Goal: Task Accomplishment & Management: Use online tool/utility

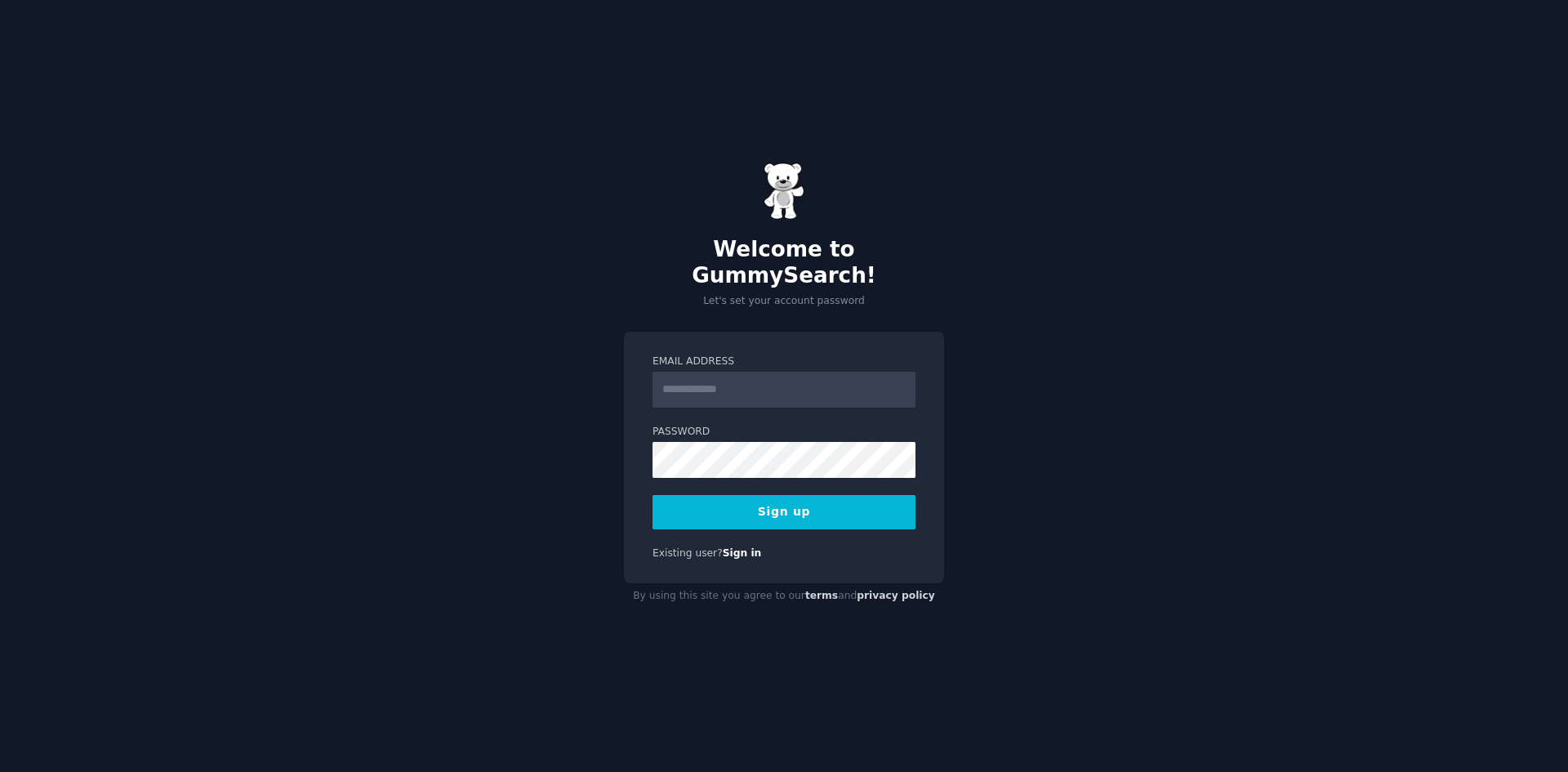
click at [745, 381] on input "Email Address" at bounding box center [783, 390] width 263 height 36
type input "**********"
click at [764, 505] on button "Sign up" at bounding box center [783, 513] width 263 height 35
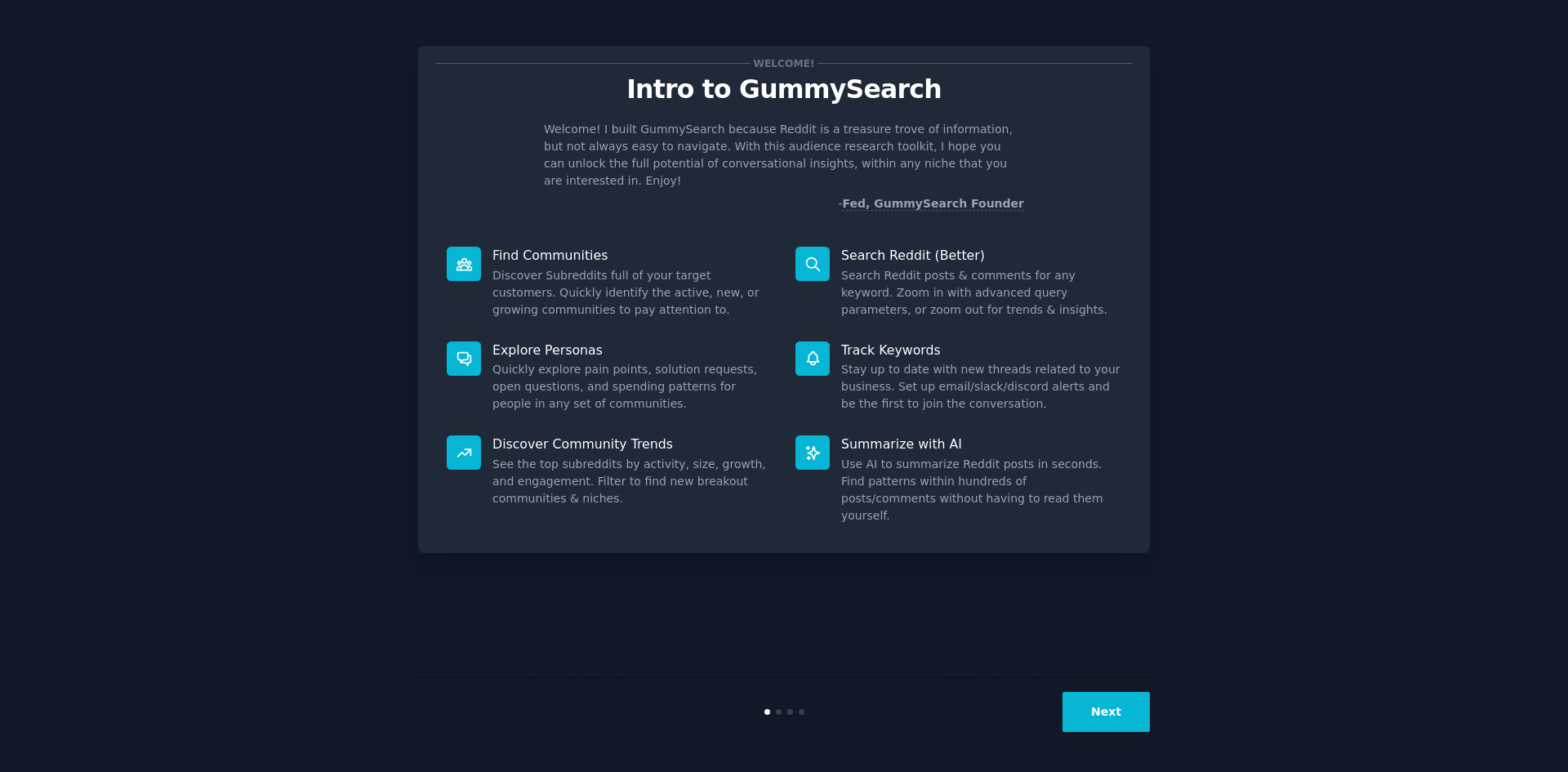
click at [1107, 709] on button "Next" at bounding box center [1107, 711] width 87 height 40
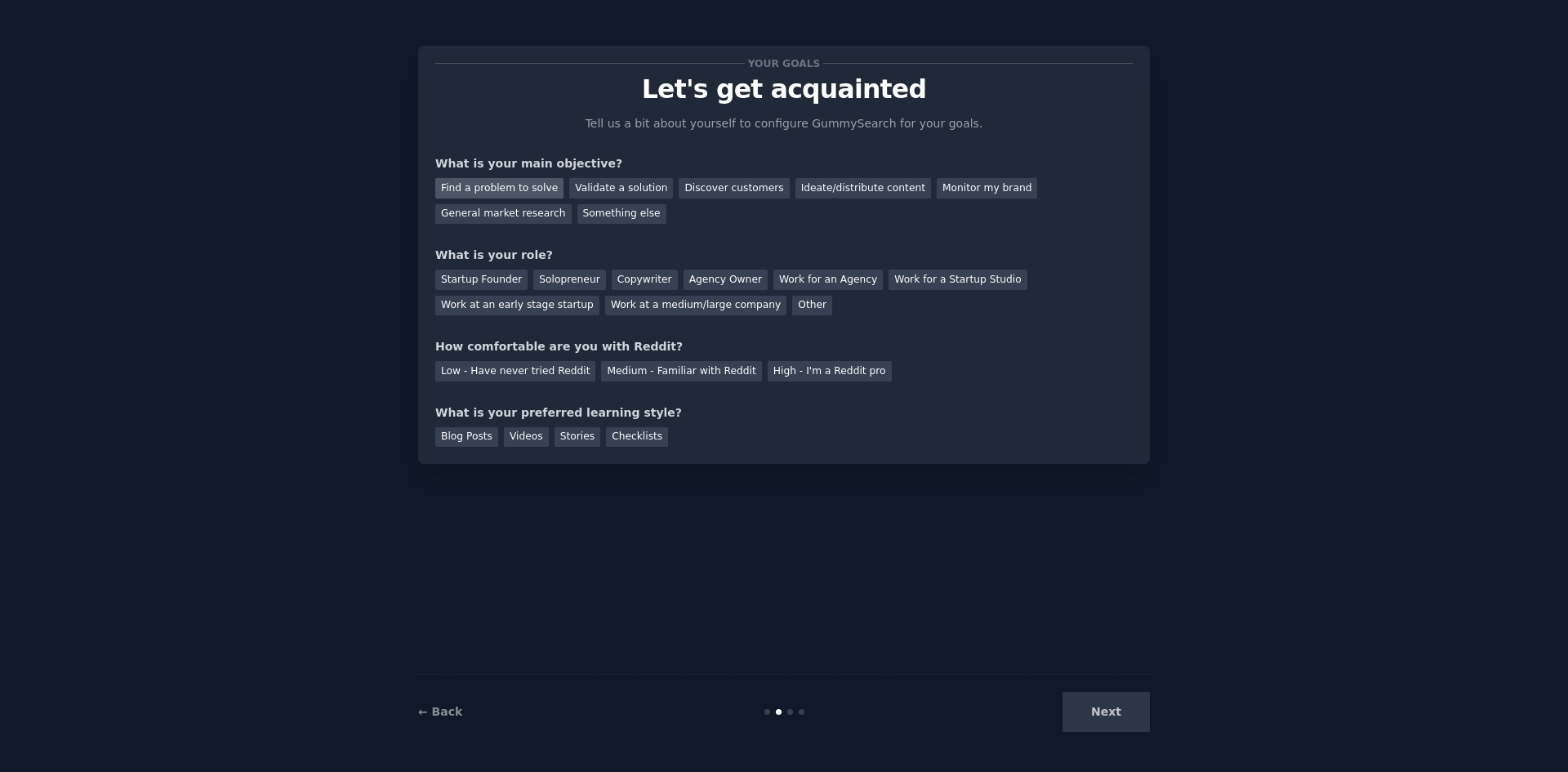
click at [519, 185] on div "Find a problem to solve" at bounding box center [500, 188] width 128 height 21
click at [586, 190] on div "Validate a solution" at bounding box center [621, 188] width 103 height 21
click at [525, 188] on div "Find a problem to solve" at bounding box center [500, 188] width 128 height 21
click at [544, 279] on div "Solopreneur" at bounding box center [569, 280] width 72 height 21
click at [527, 374] on div "Low - Have never tried Reddit" at bounding box center [516, 371] width 160 height 21
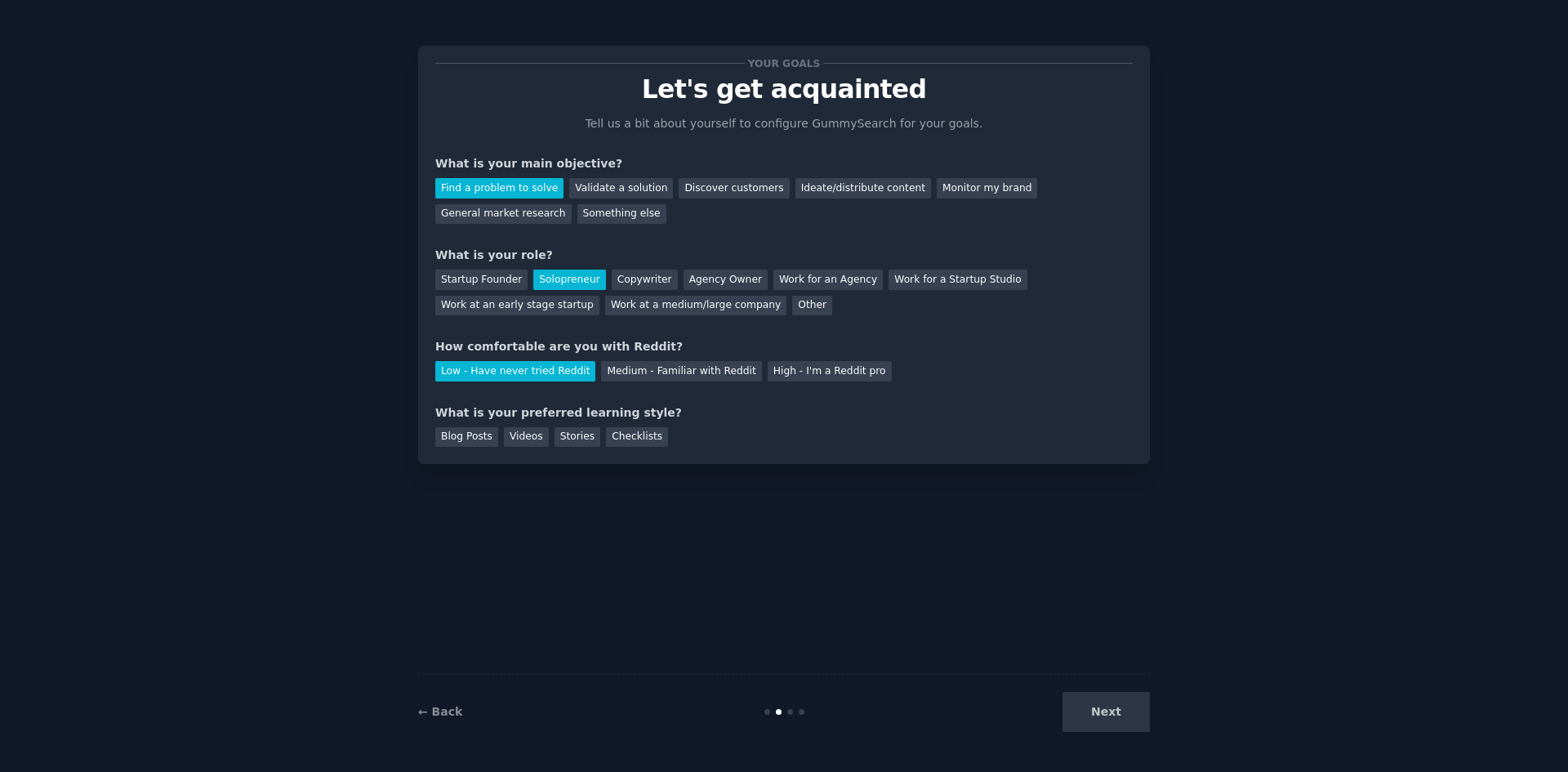
click at [653, 360] on div "Low - Have never tried Reddit Medium - Familiar with Reddit High - I'm a Reddit…" at bounding box center [784, 368] width 698 height 26
click at [653, 365] on div "Medium - Familiar with Reddit" at bounding box center [682, 371] width 160 height 21
click at [474, 437] on div "Blog Posts" at bounding box center [467, 437] width 63 height 21
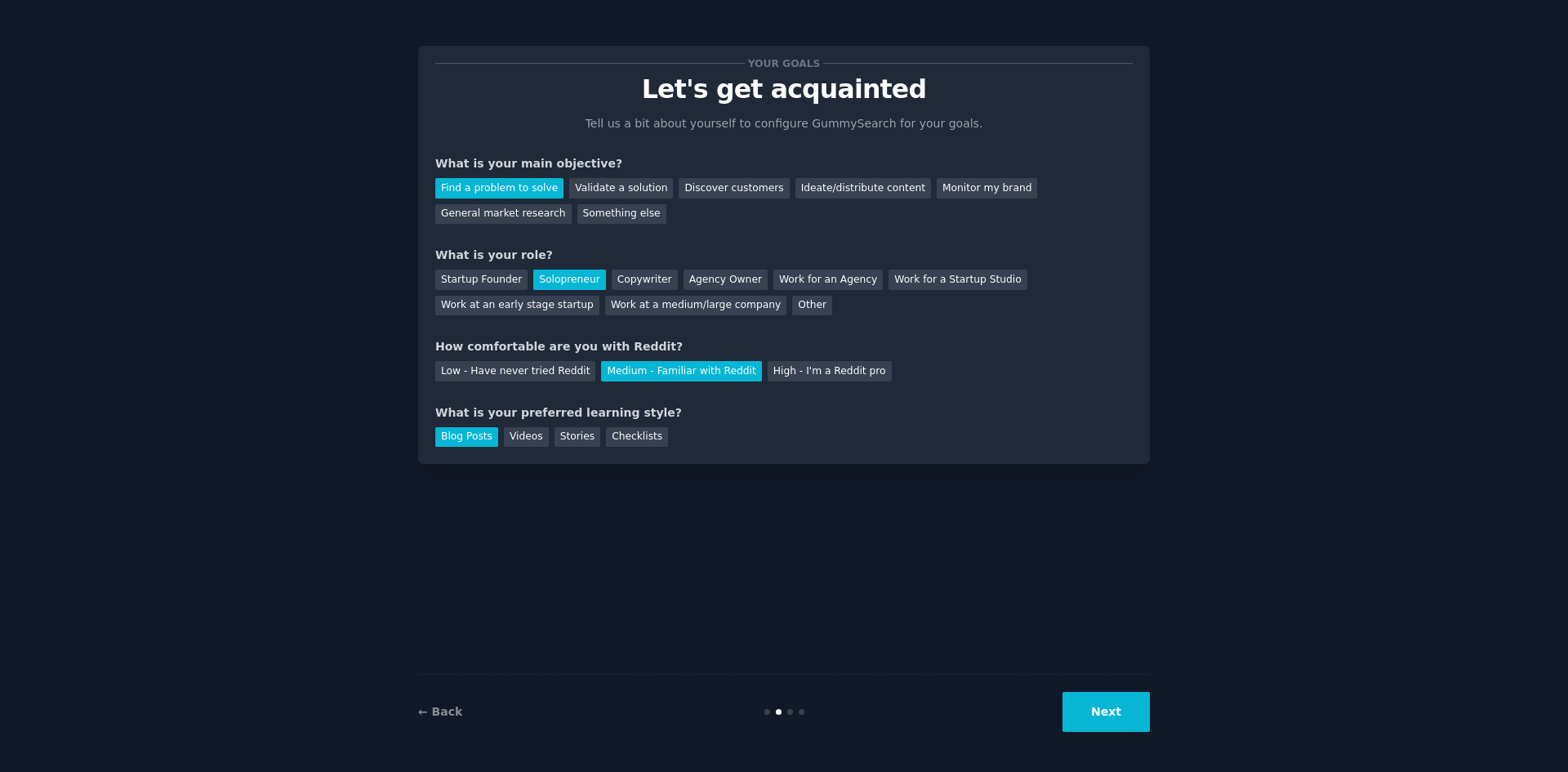
click at [1123, 721] on button "Next" at bounding box center [1107, 711] width 87 height 40
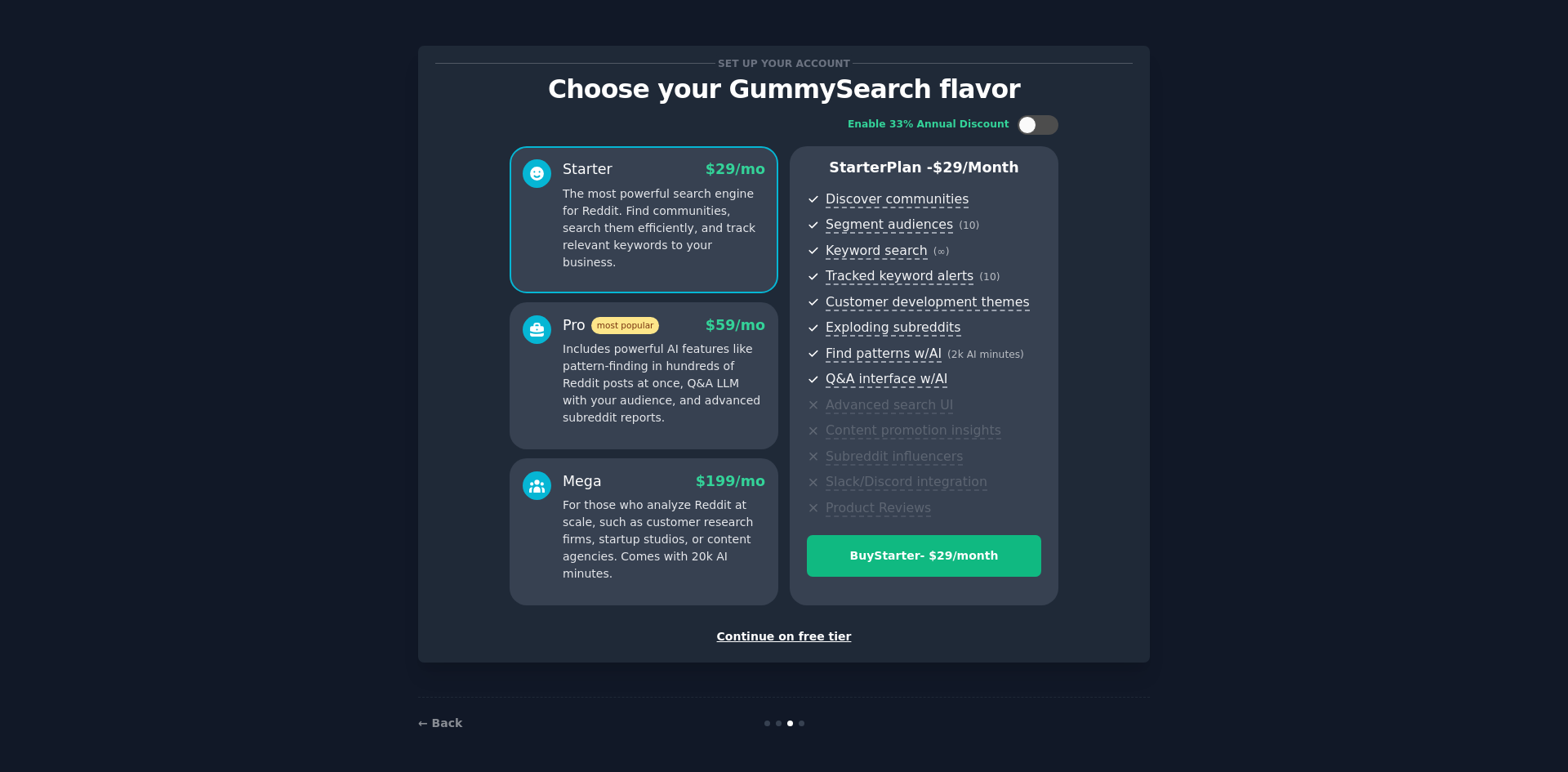
click at [818, 636] on div "Continue on free tier" at bounding box center [784, 636] width 698 height 17
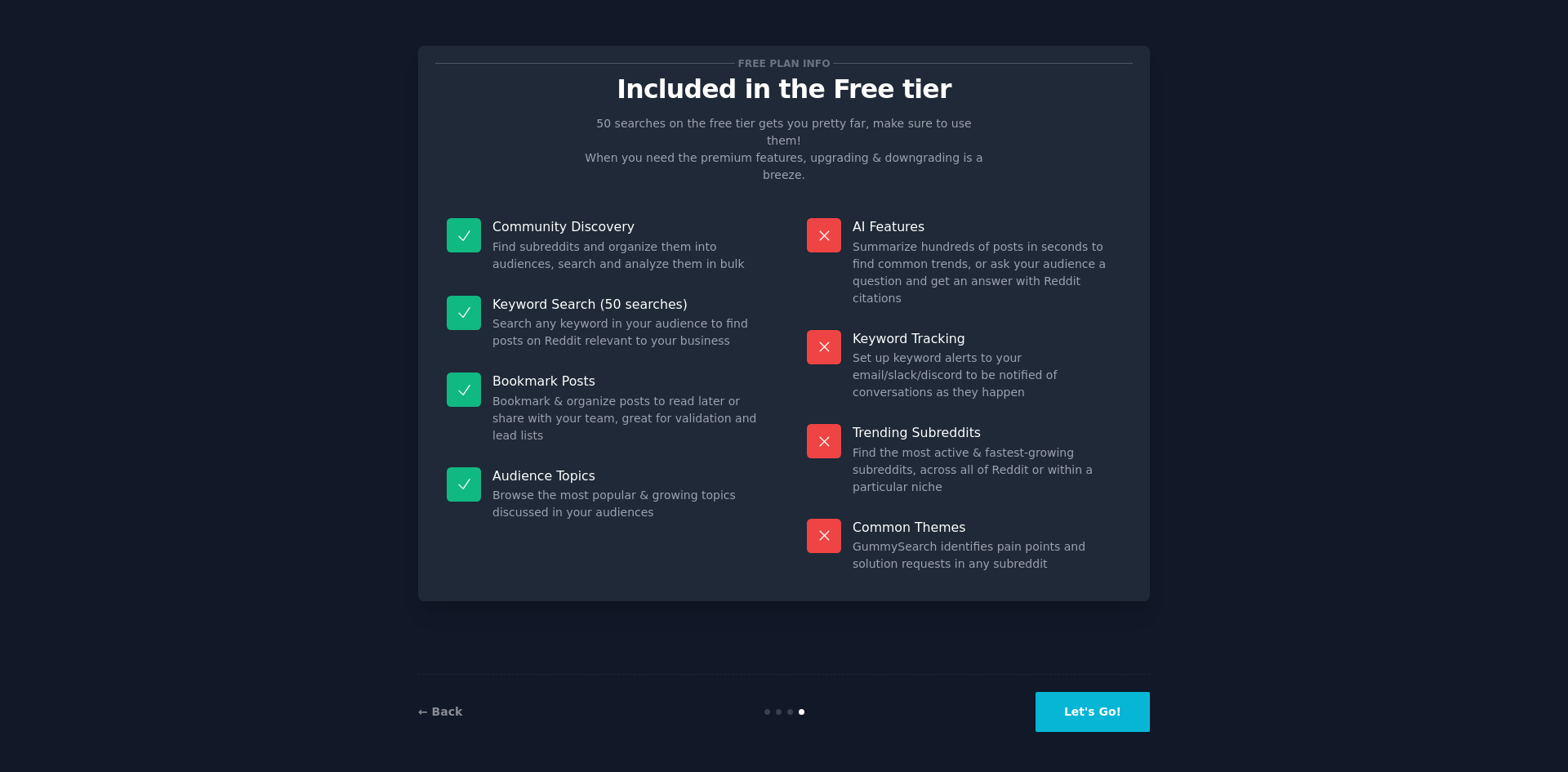
click at [1092, 723] on button "Let's Go!" at bounding box center [1092, 711] width 114 height 40
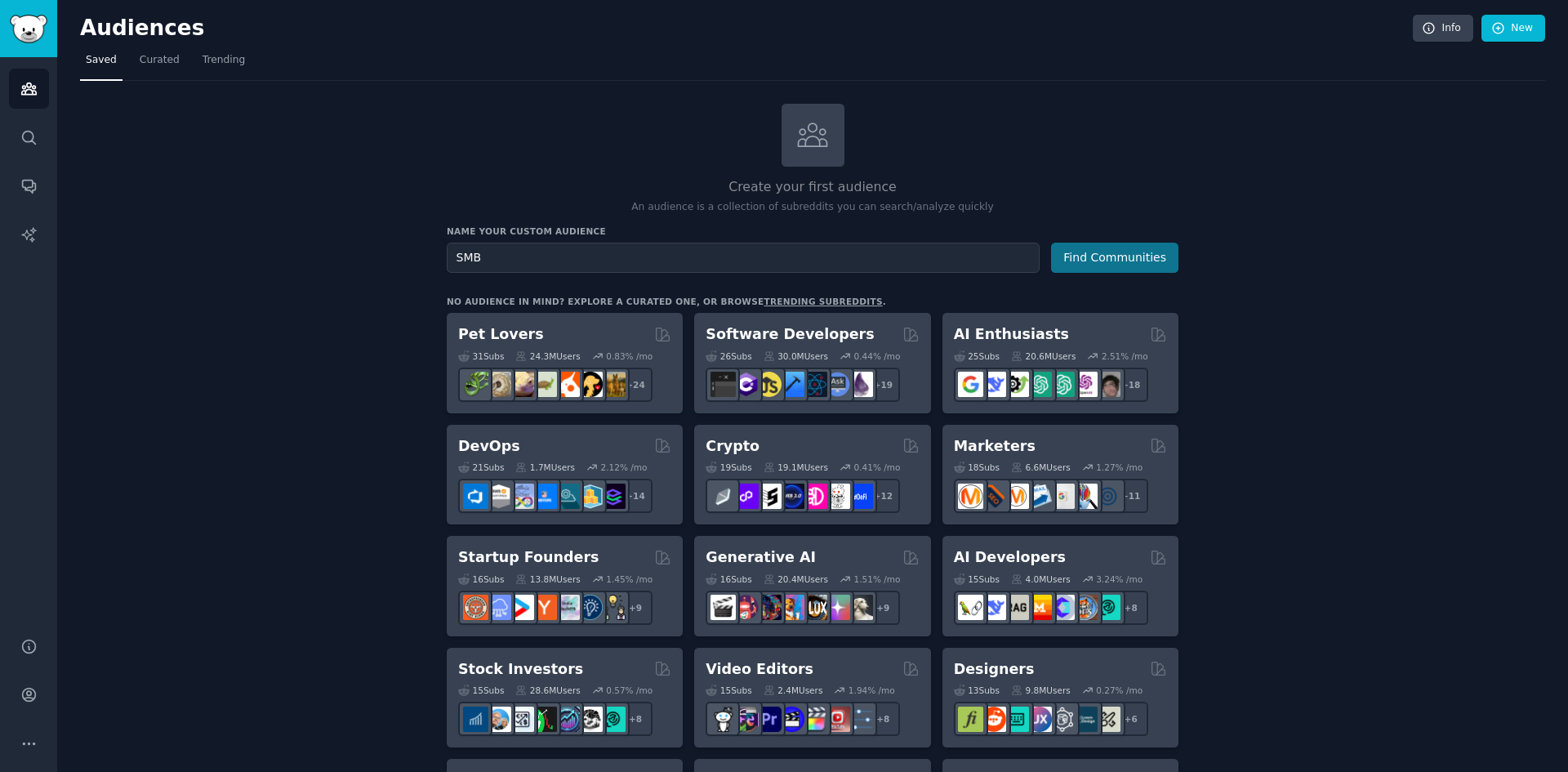
type input "SMB"
click at [1103, 260] on button "Find Communities" at bounding box center [1115, 258] width 127 height 30
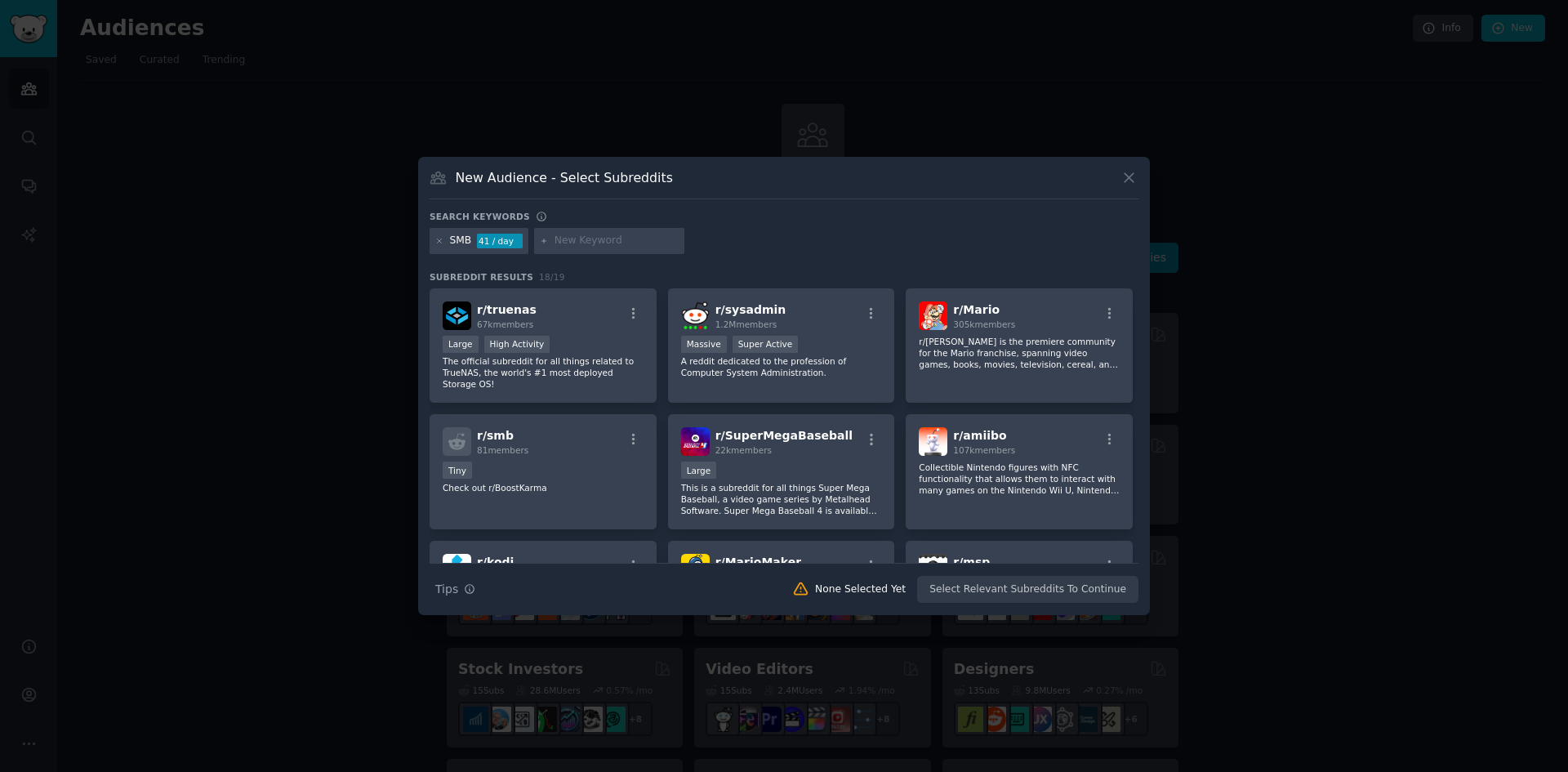
click at [617, 245] on input "text" at bounding box center [616, 241] width 124 height 15
type input "business"
click at [617, 245] on input "business" at bounding box center [616, 241] width 124 height 15
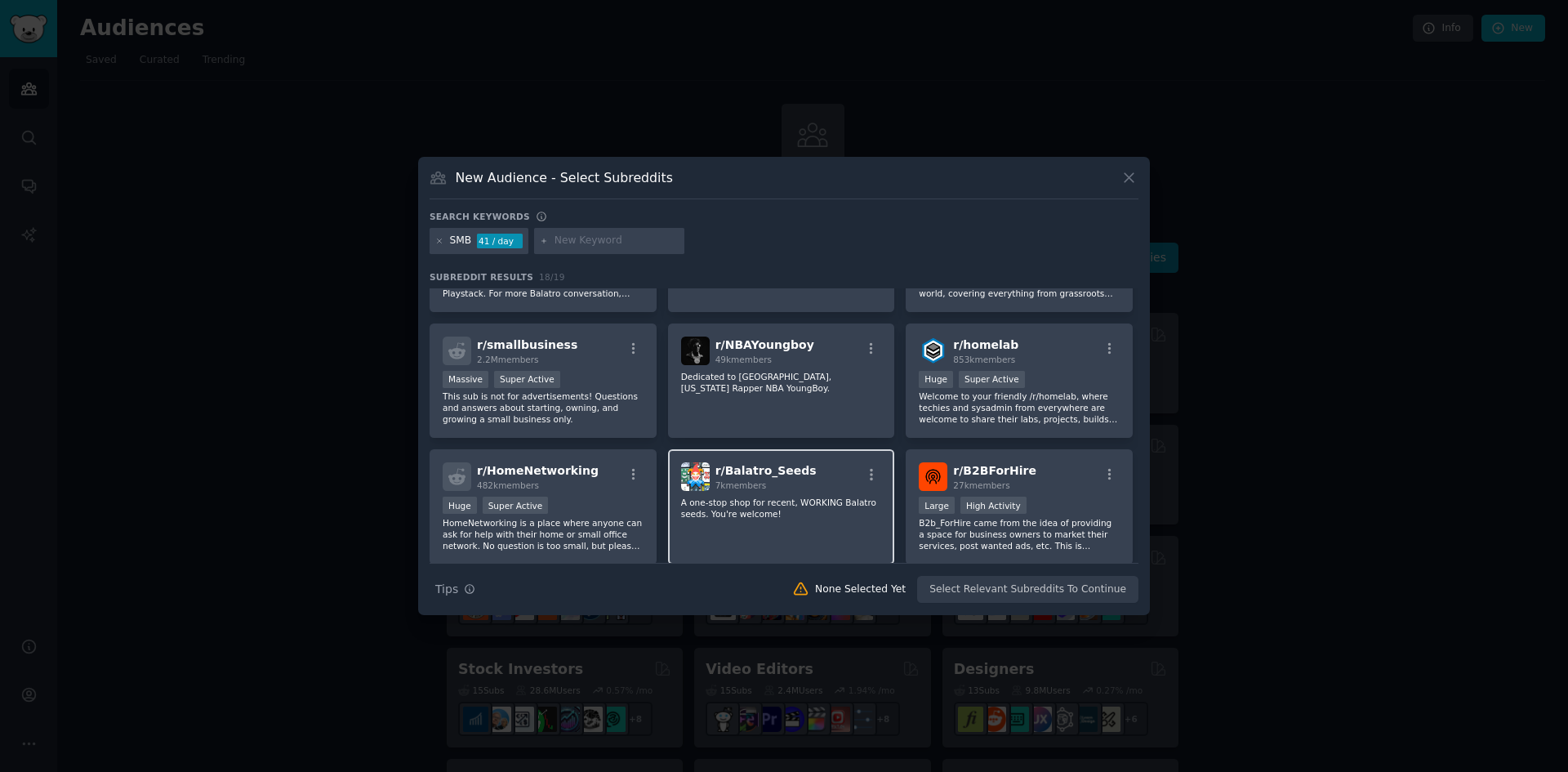
scroll to position [517, 0]
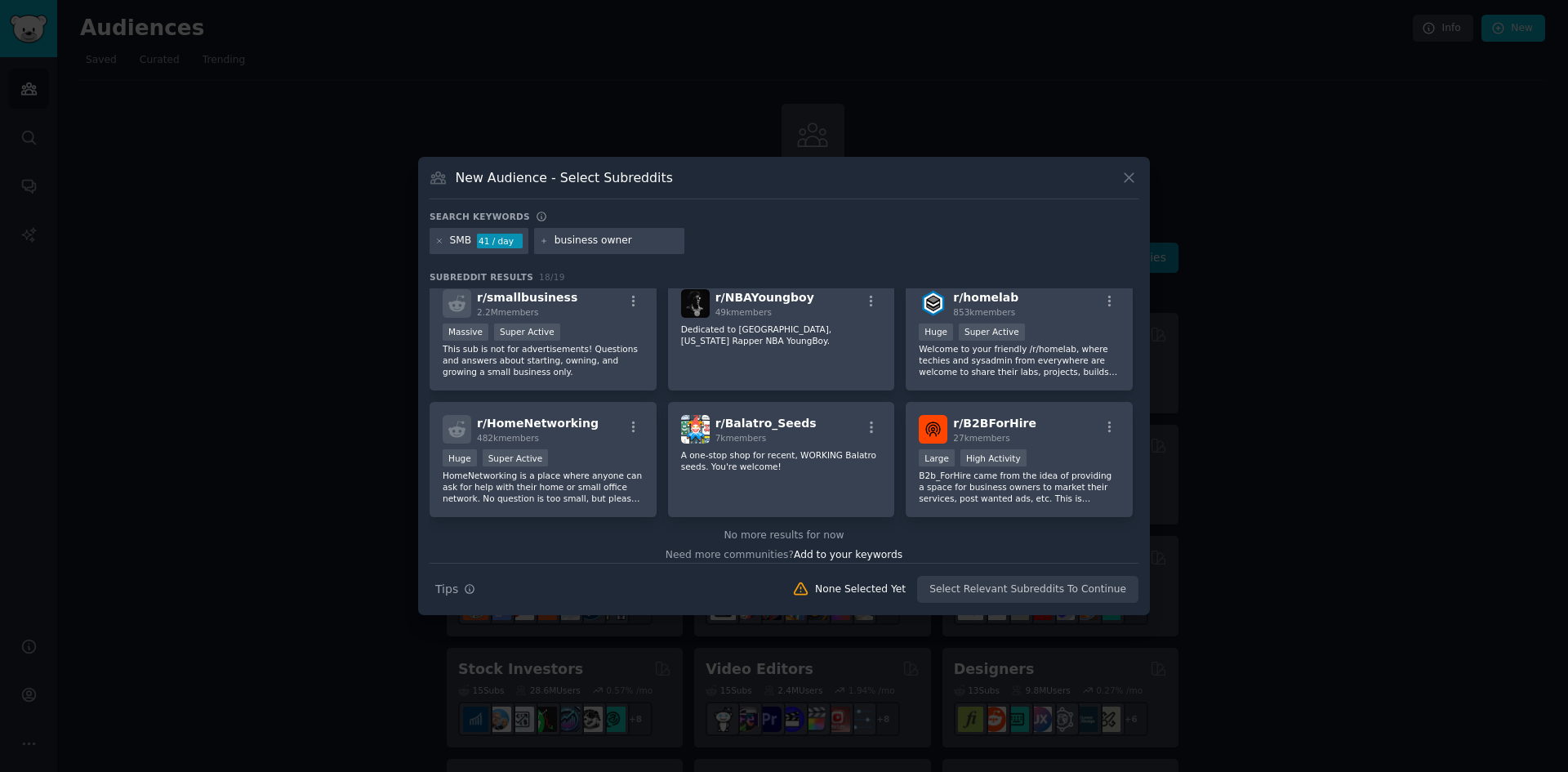
type input "business owners"
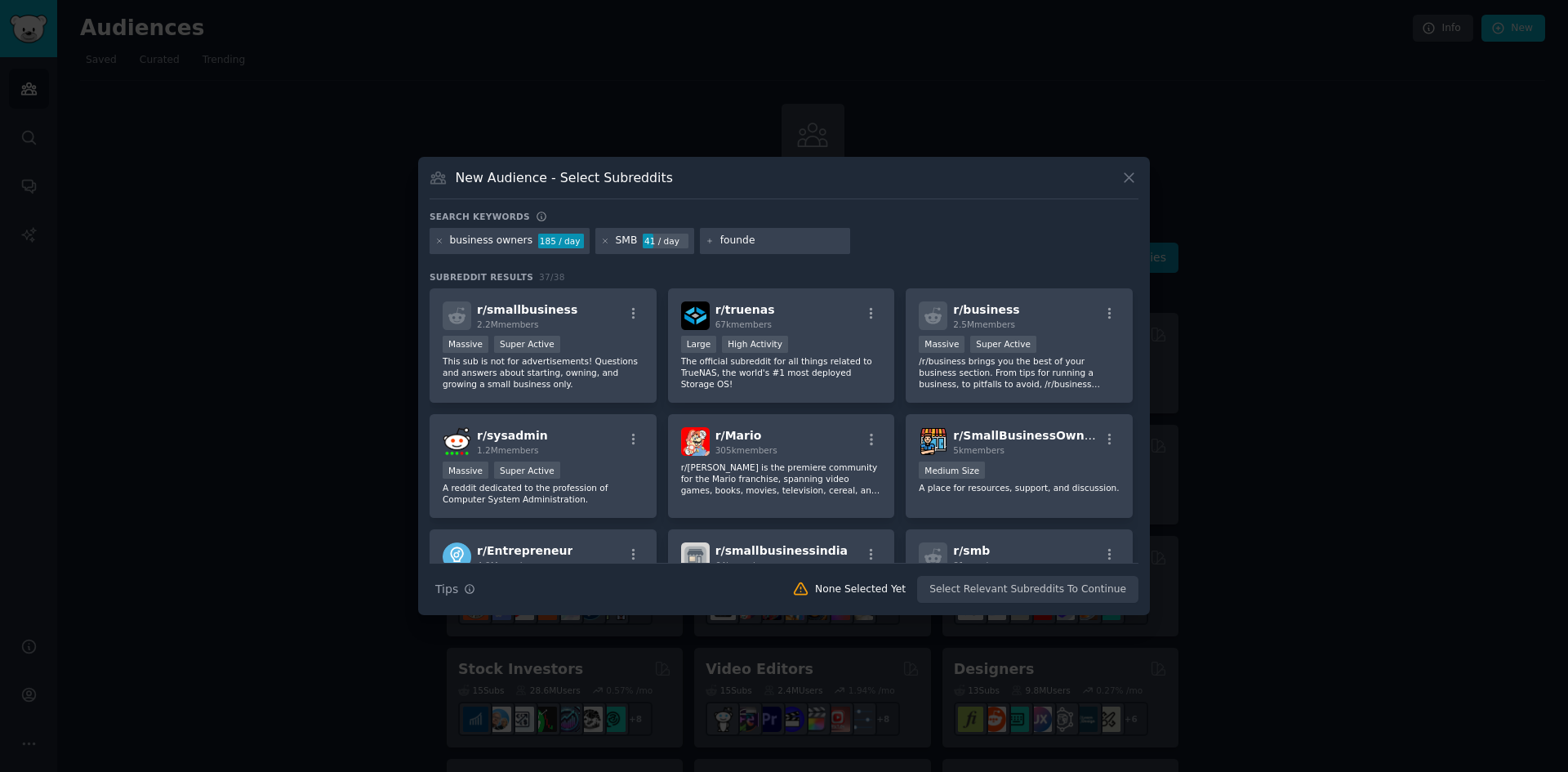
type input "founder"
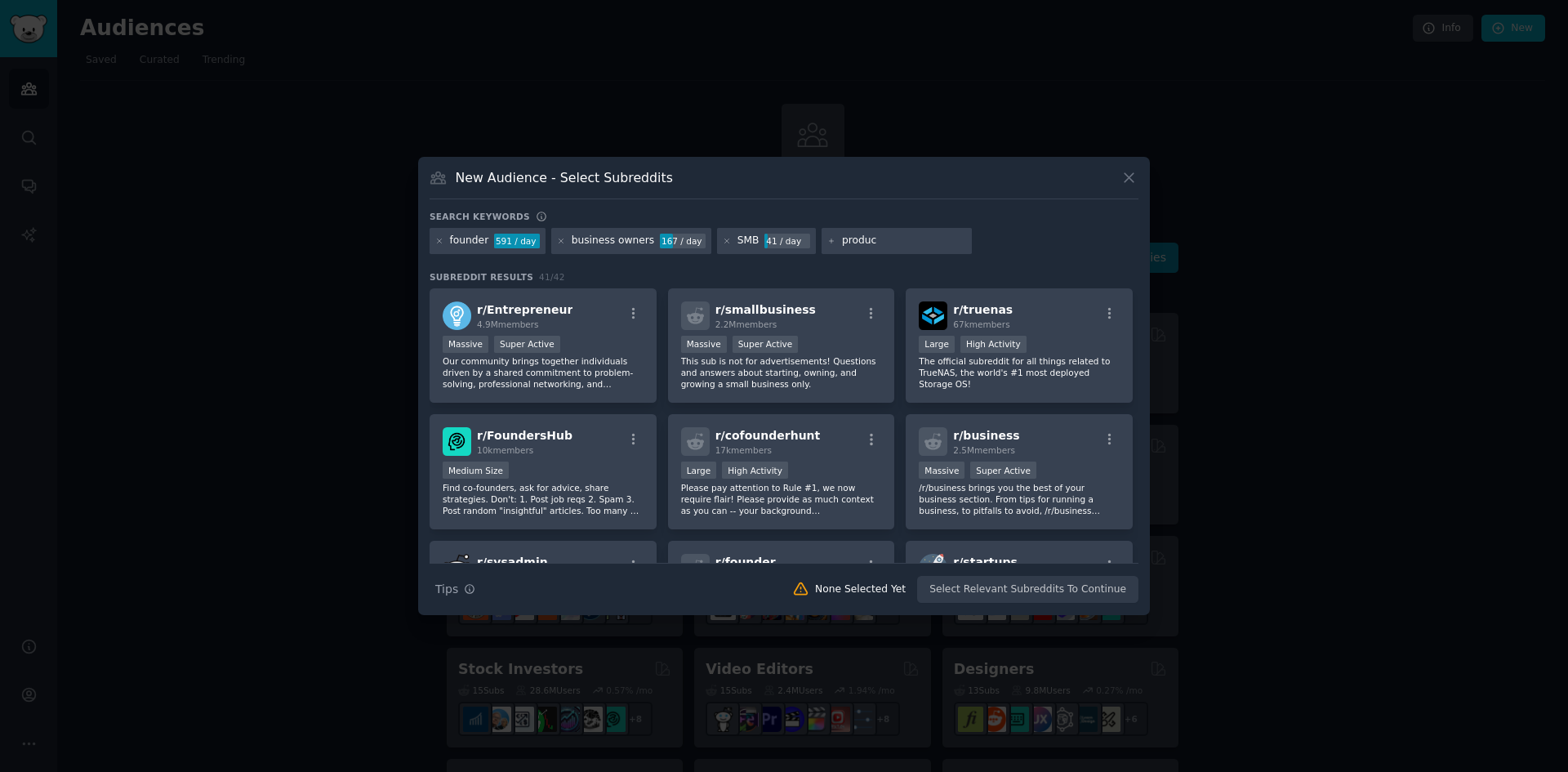
type input "product"
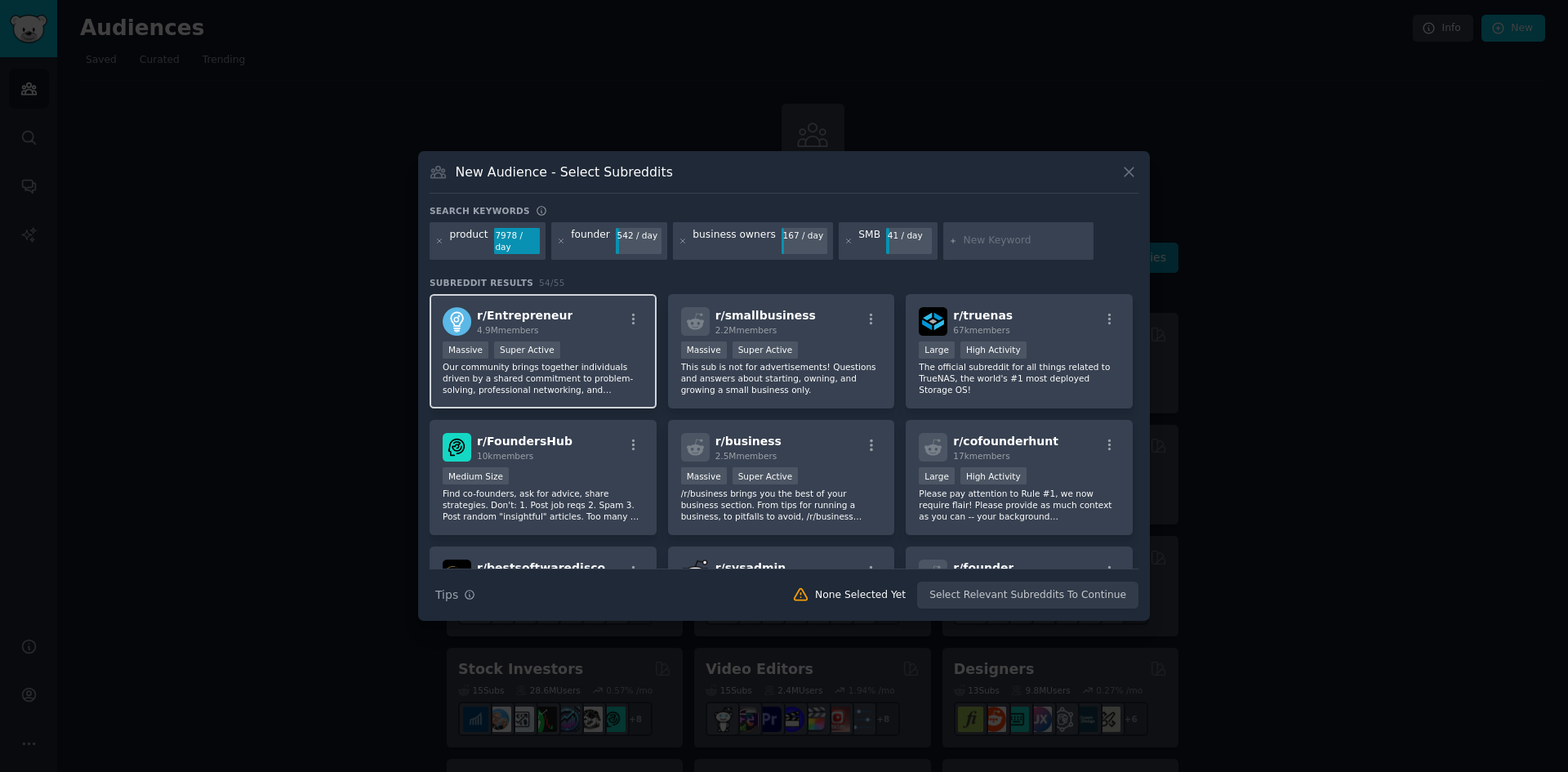
click at [596, 331] on div "r/ Entrepreneur 4.9M members Massive Super Active Our community brings together…" at bounding box center [543, 351] width 227 height 115
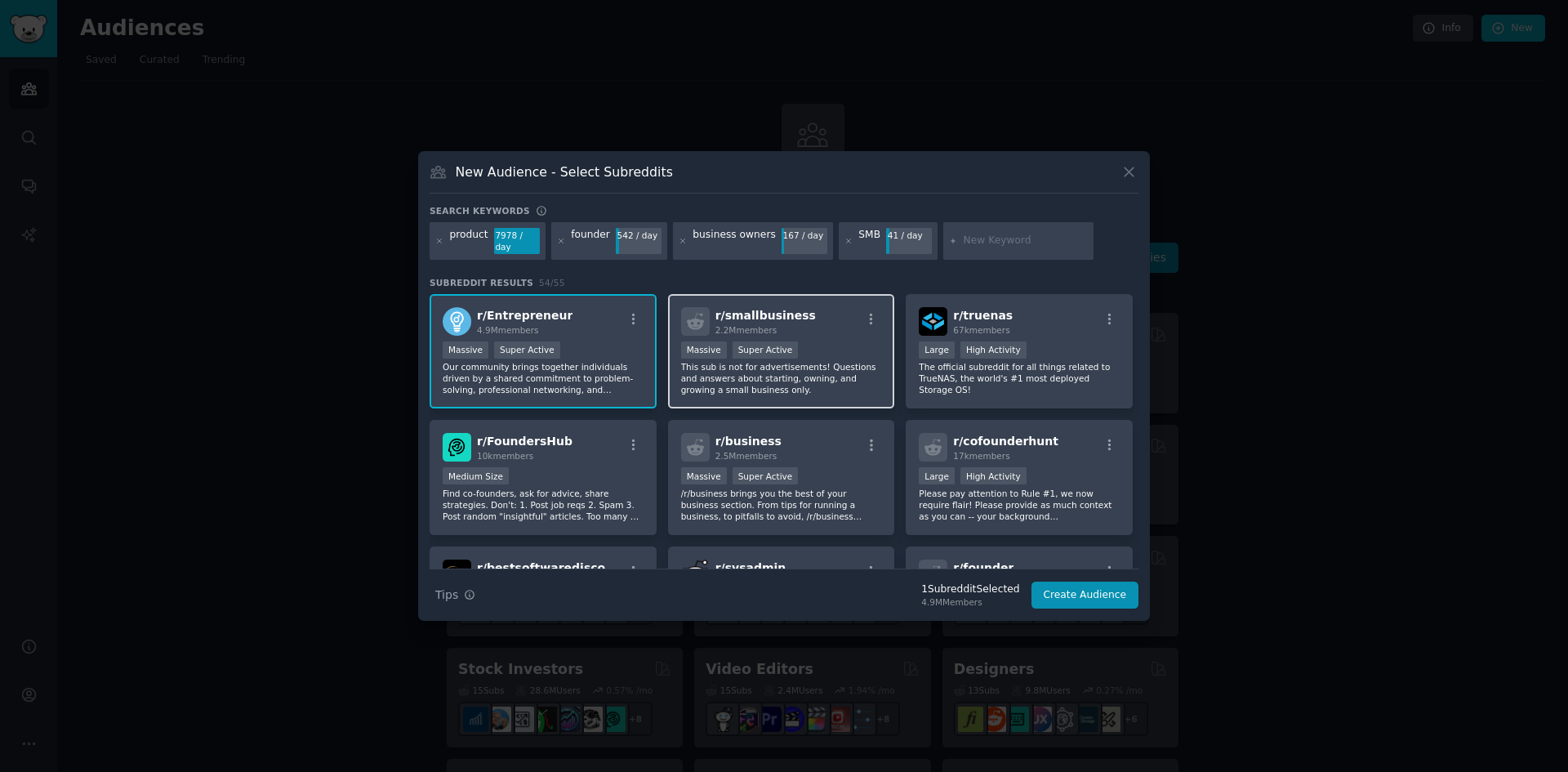
click at [816, 341] on div ">= 95th percentile for submissions / day Massive Super Active" at bounding box center [782, 351] width 201 height 21
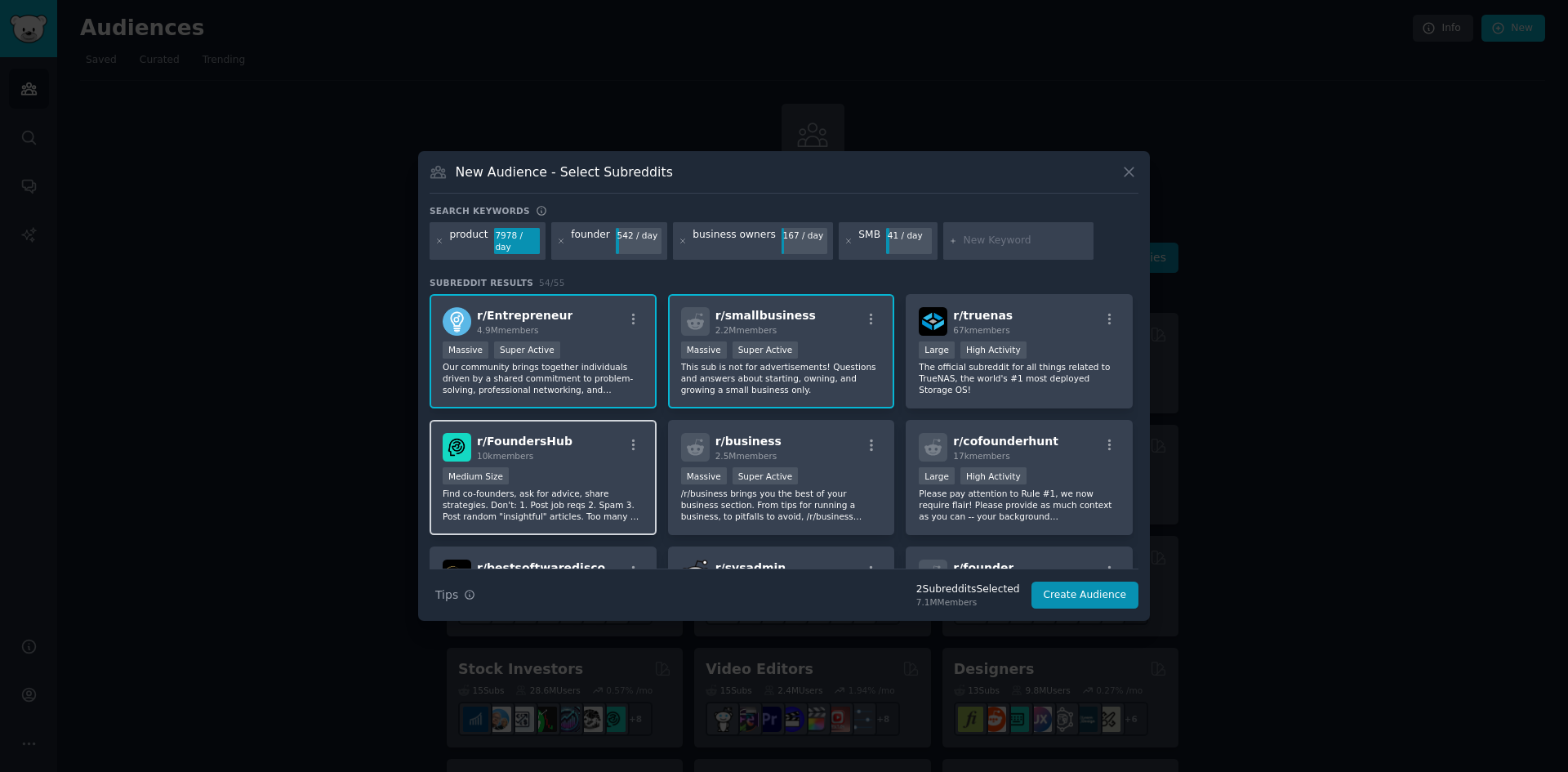
click at [566, 448] on div "r/ FoundersHub 10k members" at bounding box center [543, 448] width 201 height 29
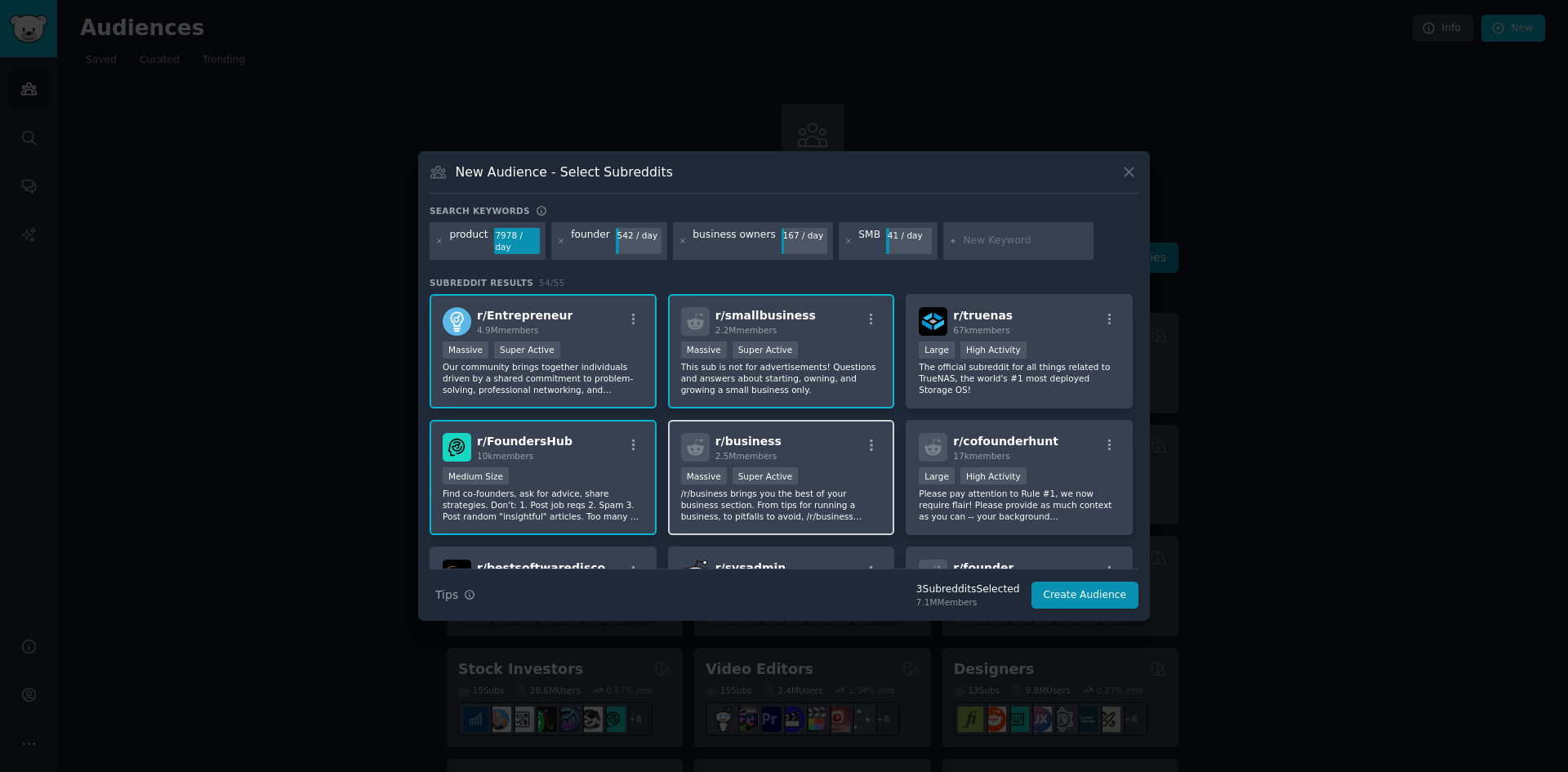
click at [814, 455] on div "r/ business 2.5M members" at bounding box center [782, 448] width 201 height 29
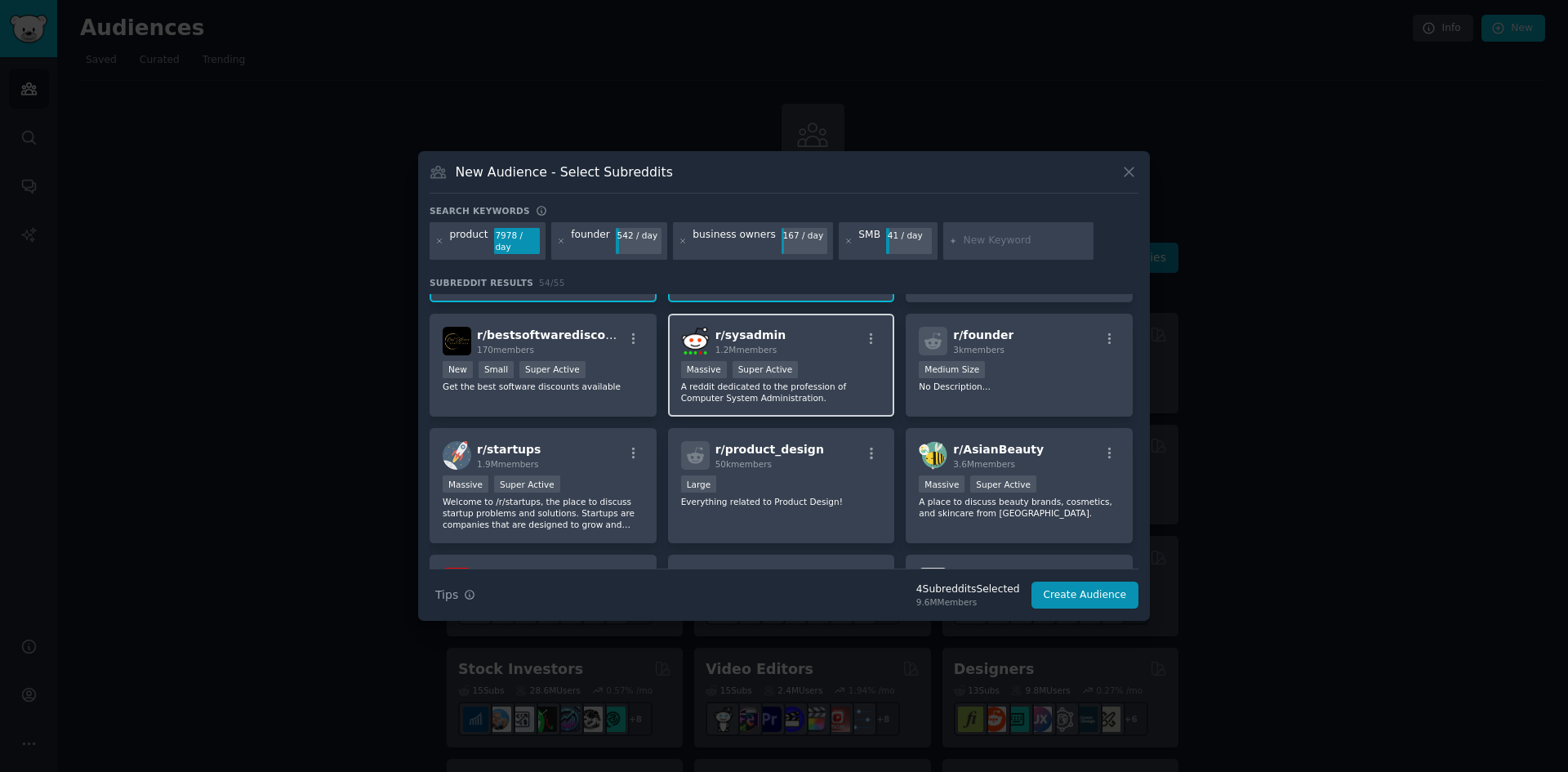
scroll to position [272, 0]
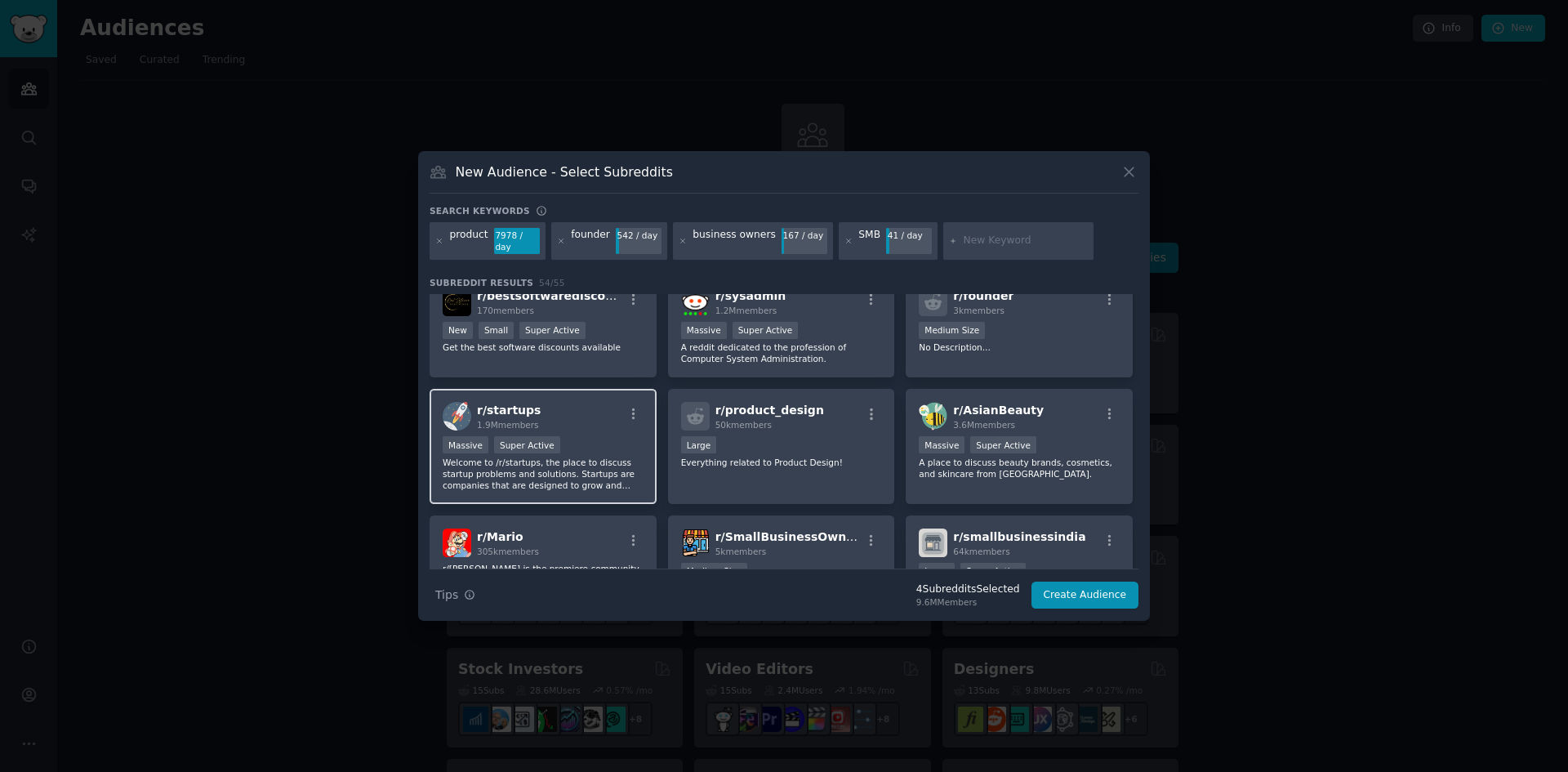
click at [601, 426] on div "r/ startups 1.9M members Massive Super Active Welcome to /r/startups, the place…" at bounding box center [543, 446] width 227 height 115
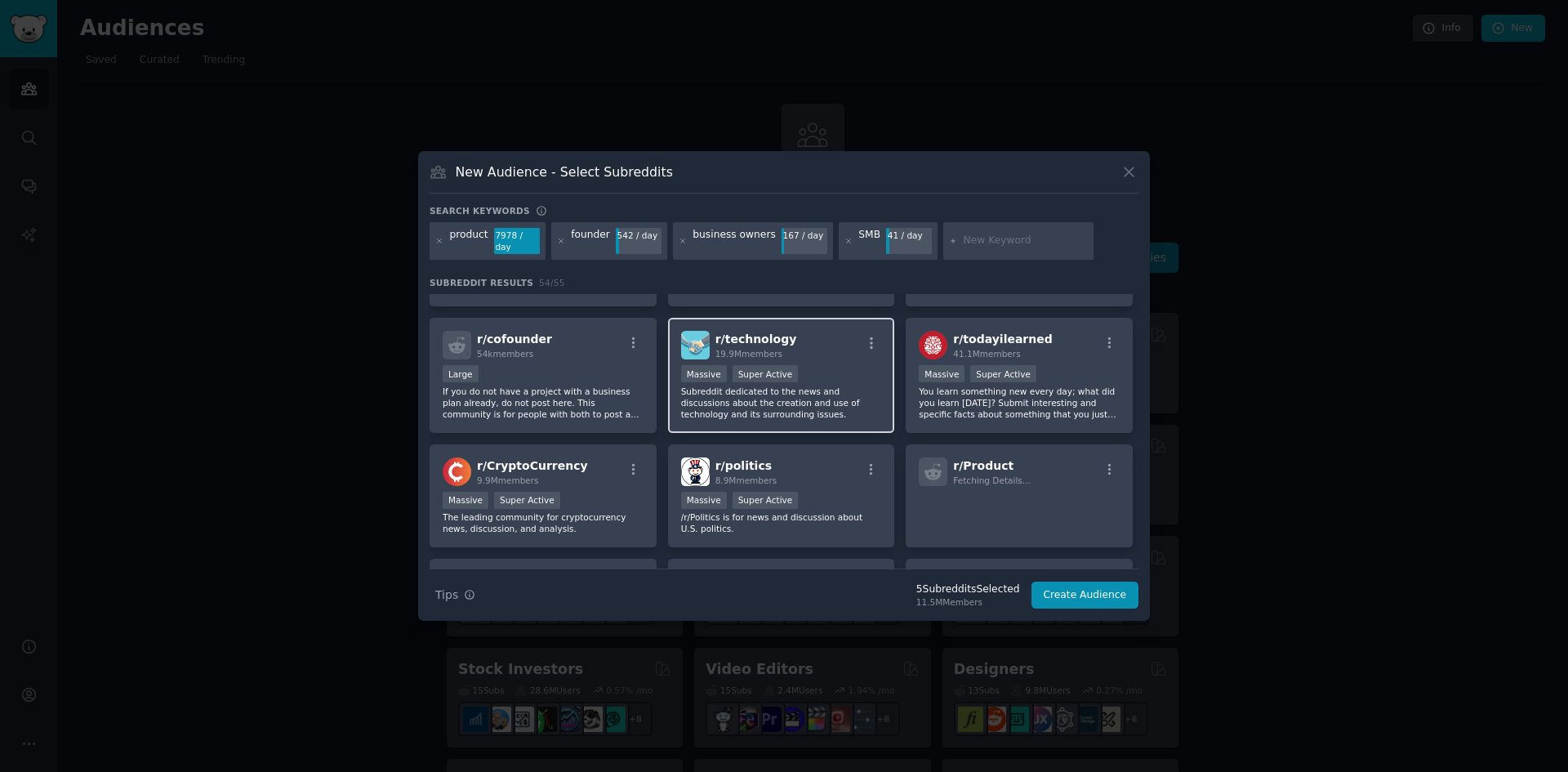
scroll to position [1226, 0]
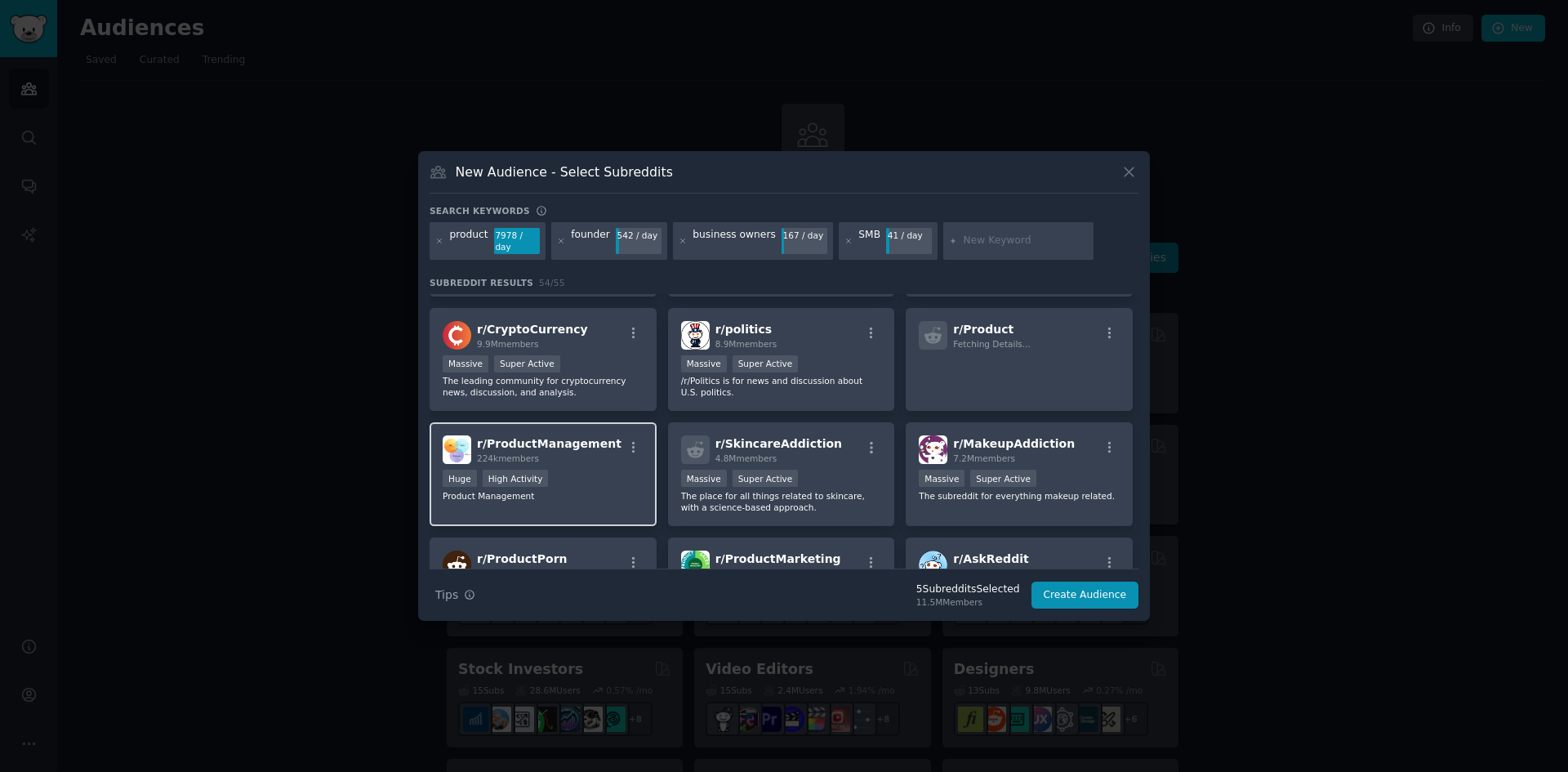
click at [578, 459] on div "r/ ProductManagement 224k members Huge High Activity Product Management" at bounding box center [543, 474] width 227 height 103
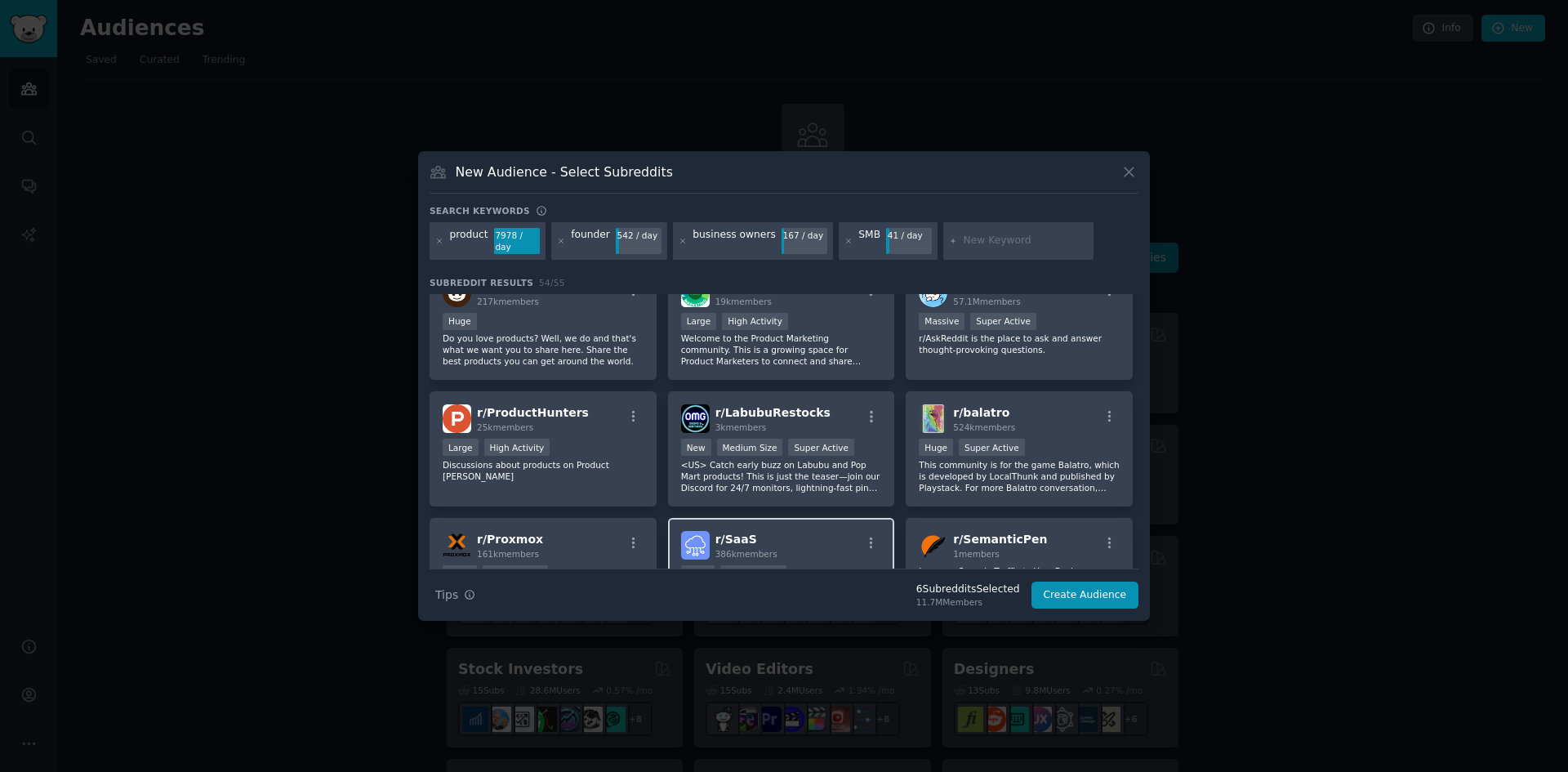
scroll to position [1634, 0]
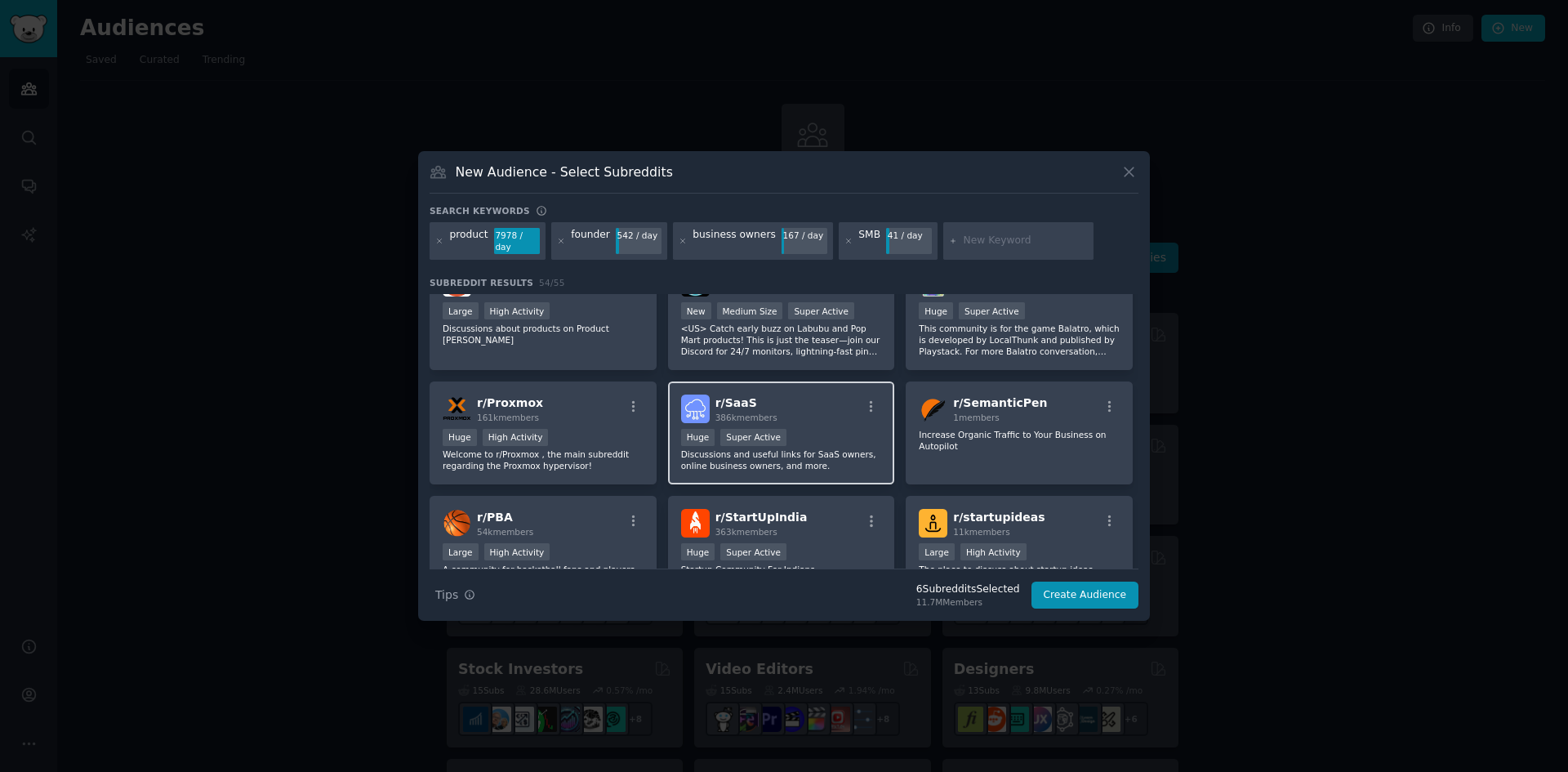
click at [835, 429] on div "Huge Super Active" at bounding box center [782, 439] width 201 height 21
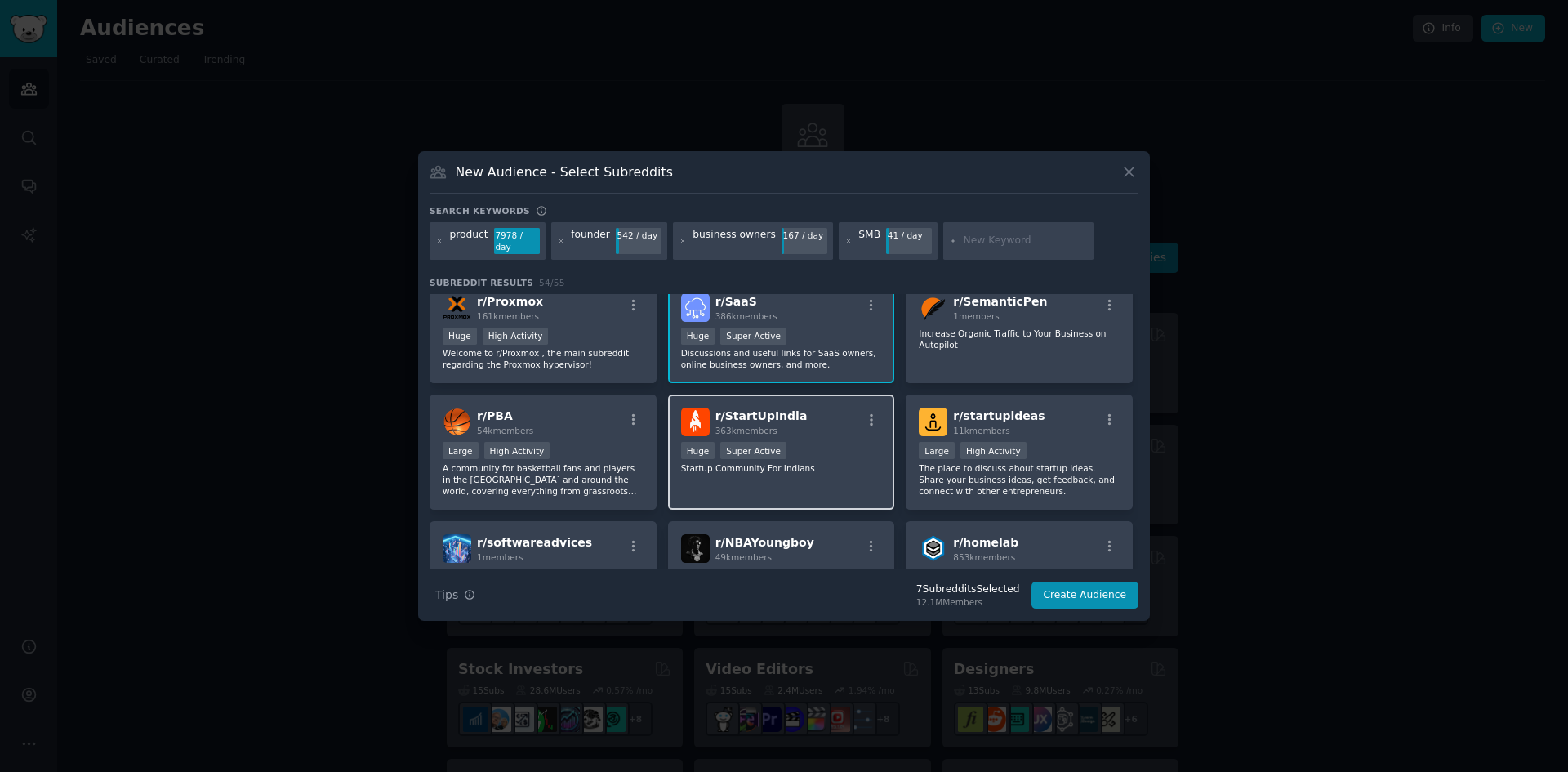
scroll to position [1771, 0]
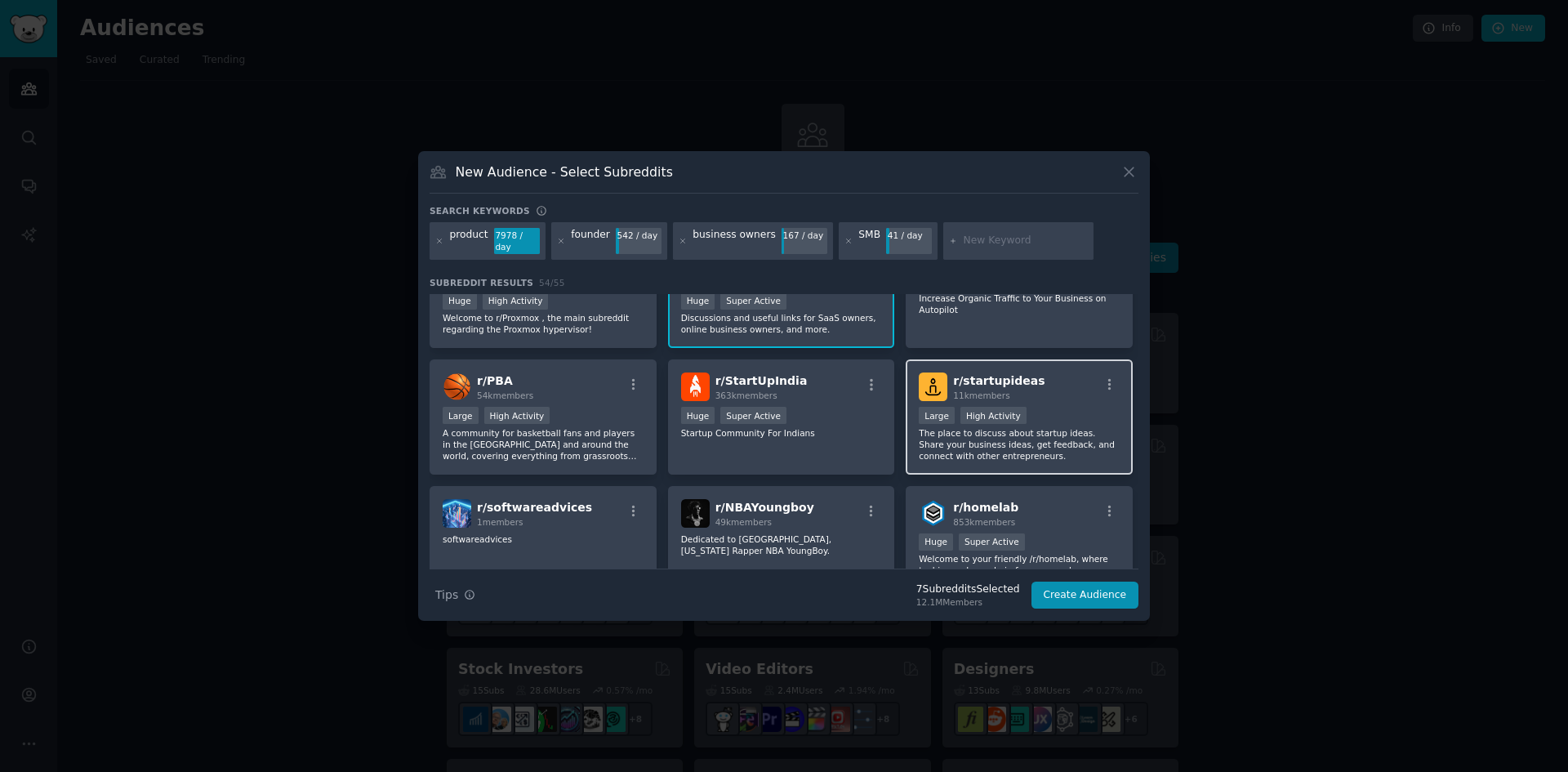
click at [1072, 400] on div "r/ startupideas 11k members Large High Activity The place to discuss about star…" at bounding box center [1019, 416] width 227 height 115
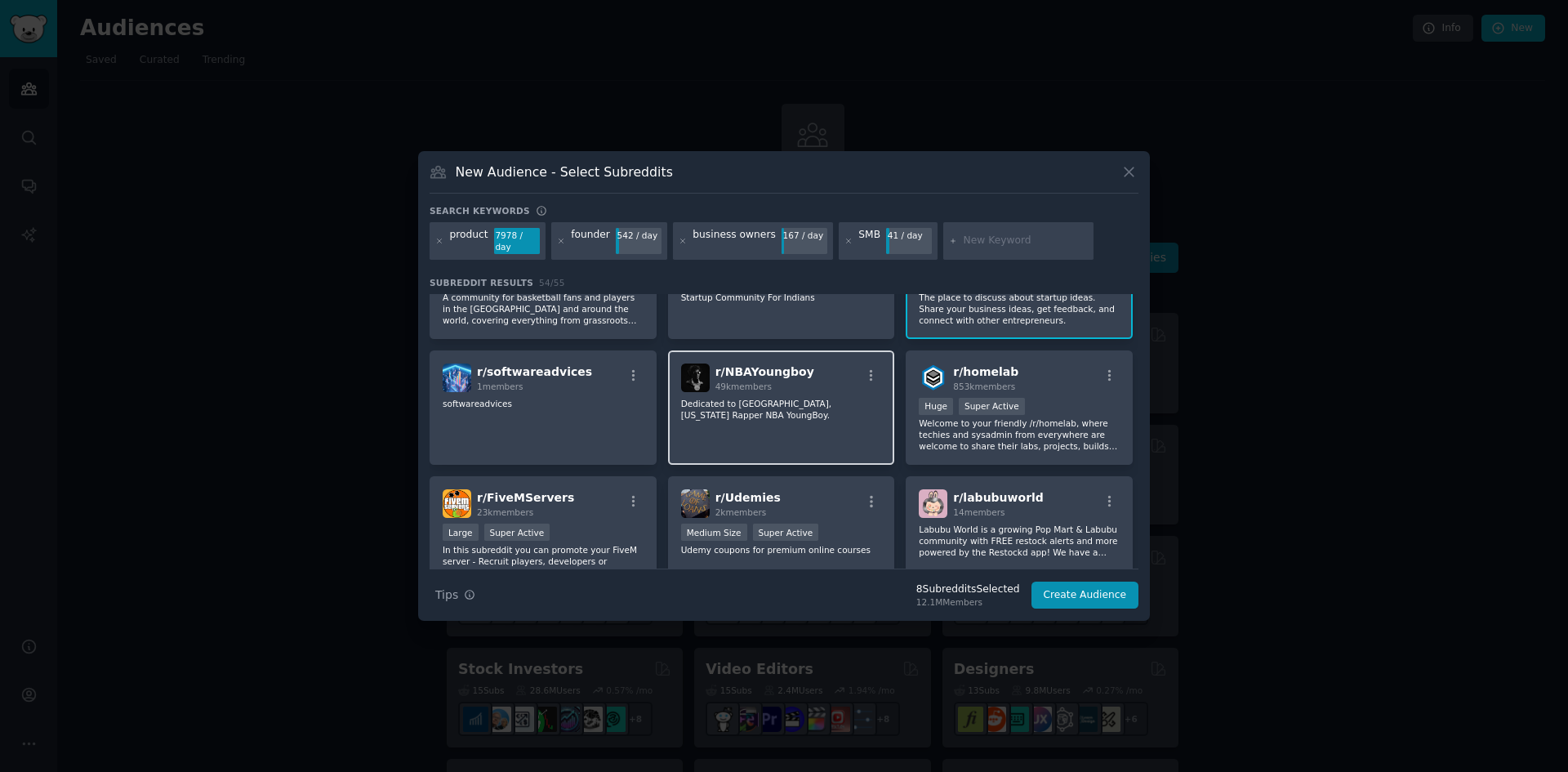
scroll to position [1975, 0]
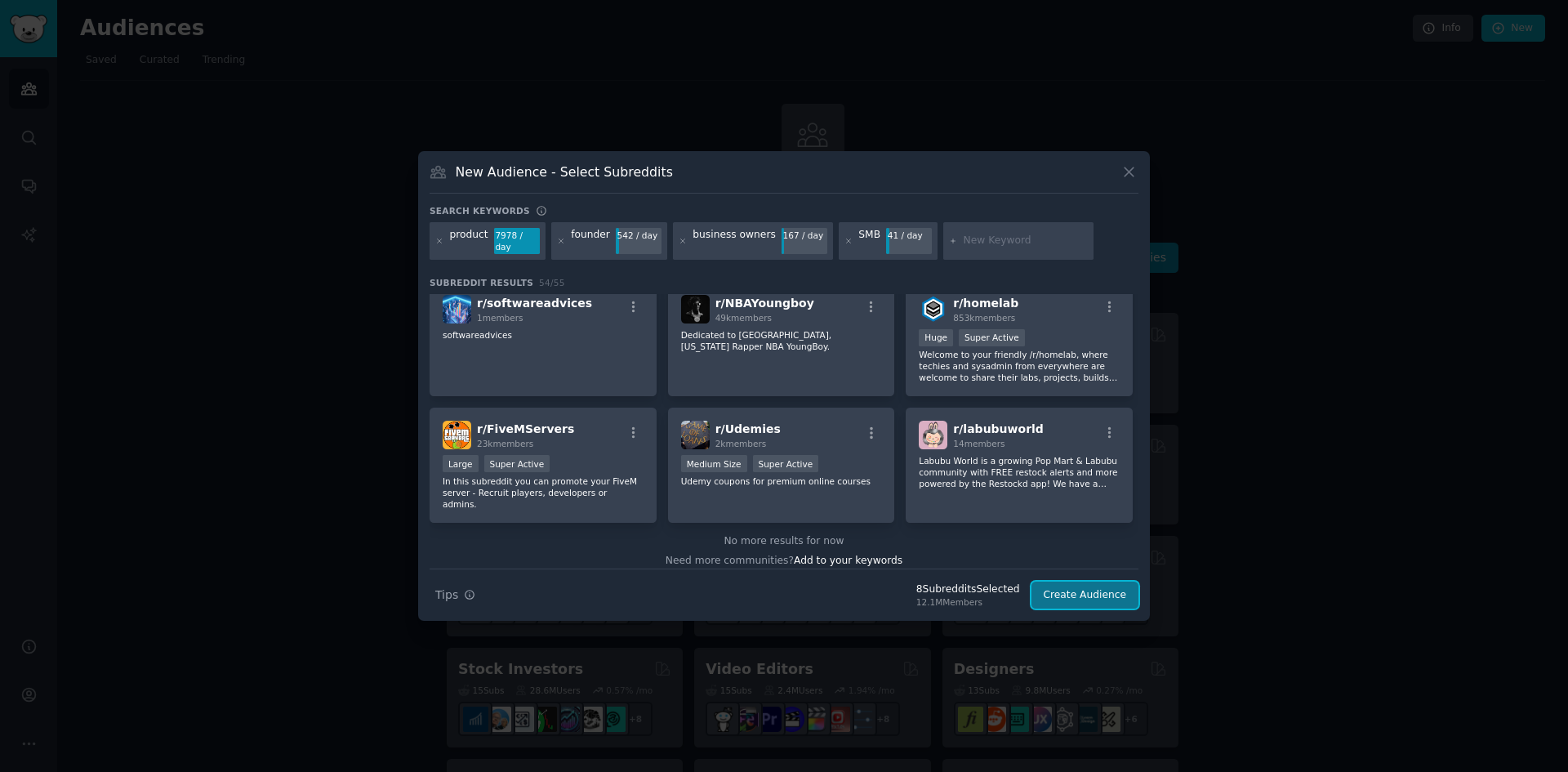
click at [1069, 589] on button "Create Audience" at bounding box center [1085, 595] width 108 height 28
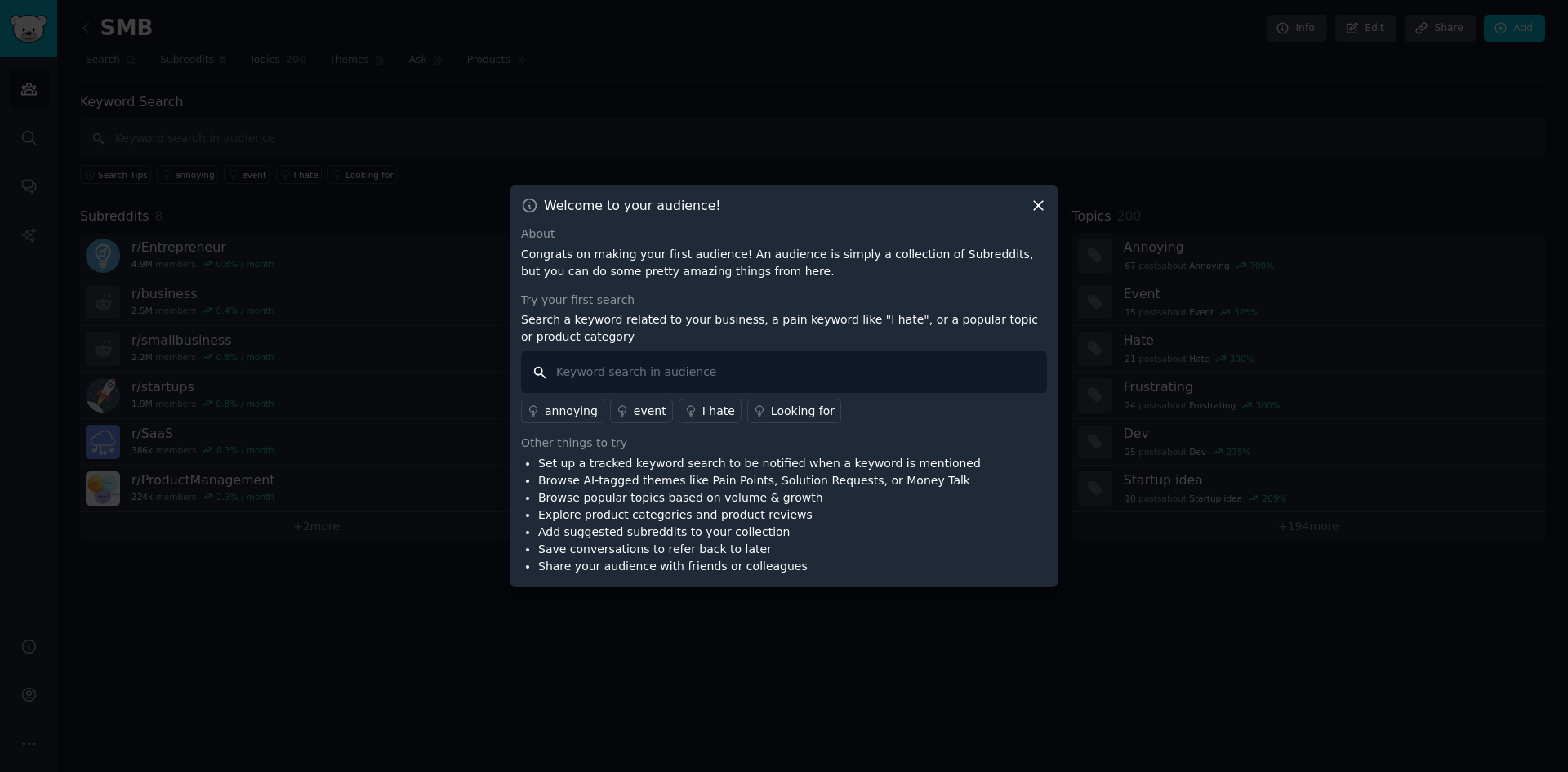
drag, startPoint x: 661, startPoint y: 370, endPoint x: 662, endPoint y: 358, distance: 12.0
click at [662, 365] on input "text" at bounding box center [784, 372] width 526 height 42
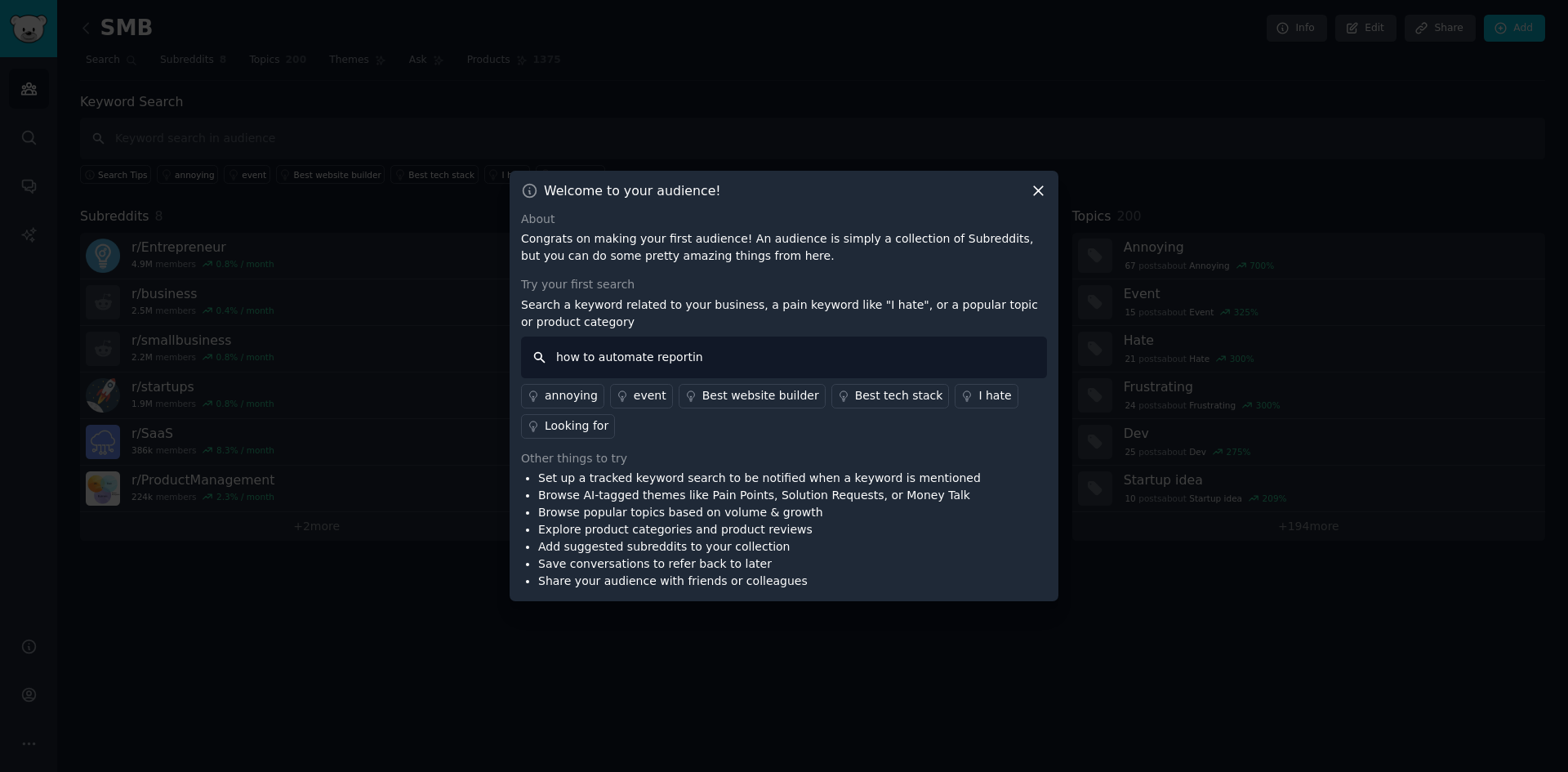
type input "how to automate reporting"
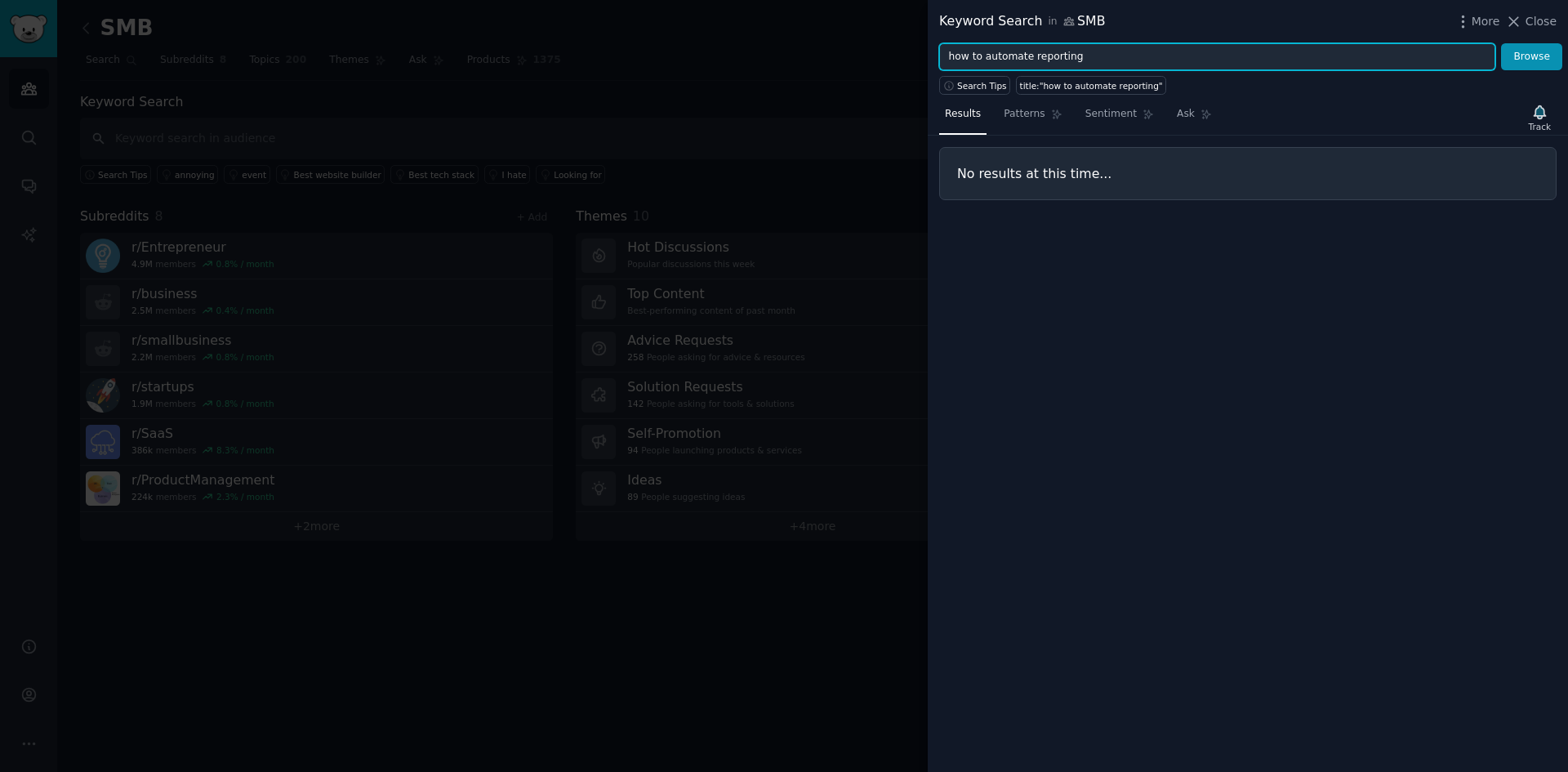
drag, startPoint x: 984, startPoint y: 57, endPoint x: 927, endPoint y: 62, distance: 57.2
click at [927, 62] on div "Keyword Search in SMB More Close how to automate reporting Browse Search Tips t…" at bounding box center [784, 386] width 1568 height 772
type input "automate reporting"
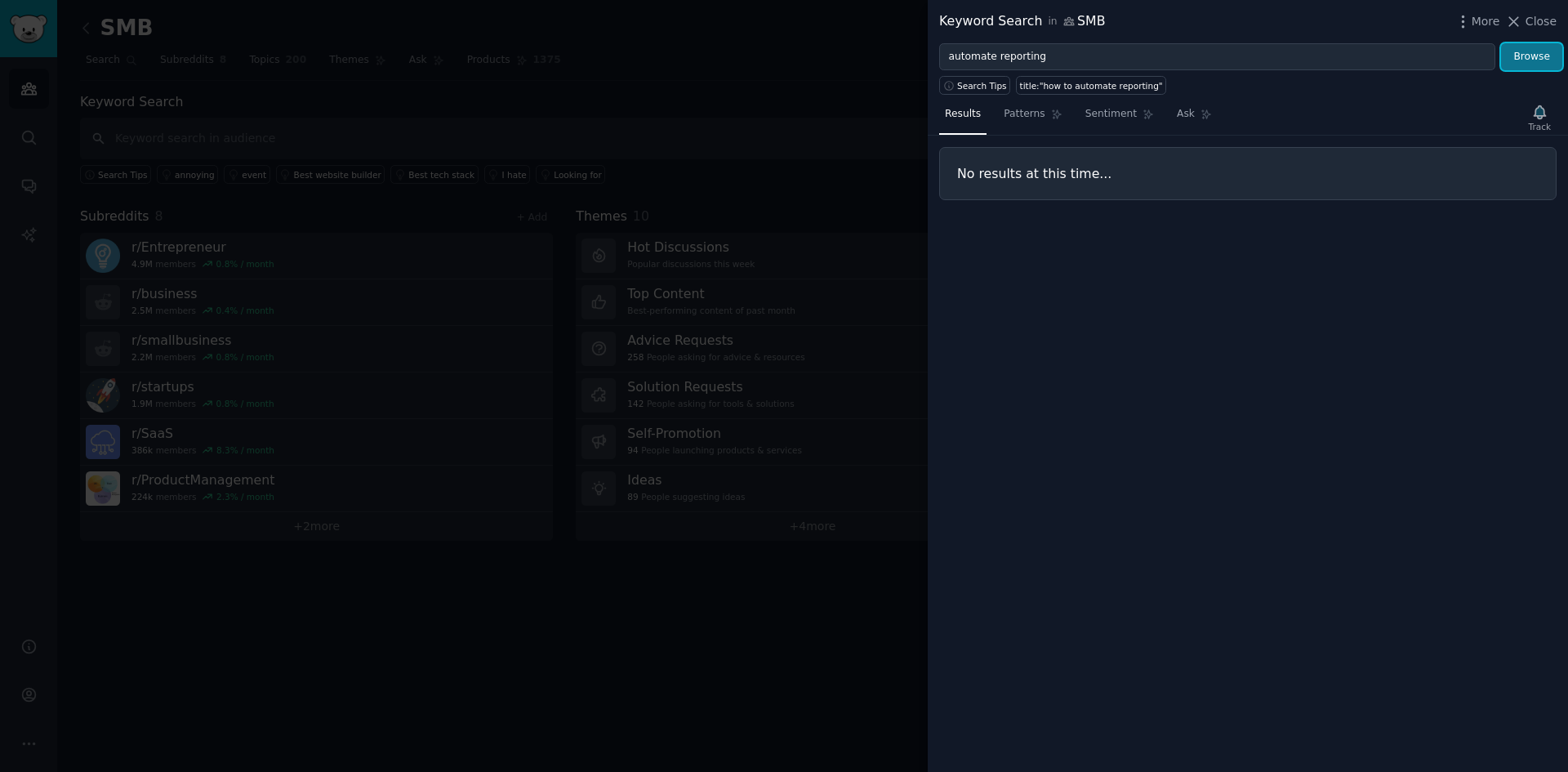
click at [1532, 54] on button "Browse" at bounding box center [1531, 57] width 61 height 28
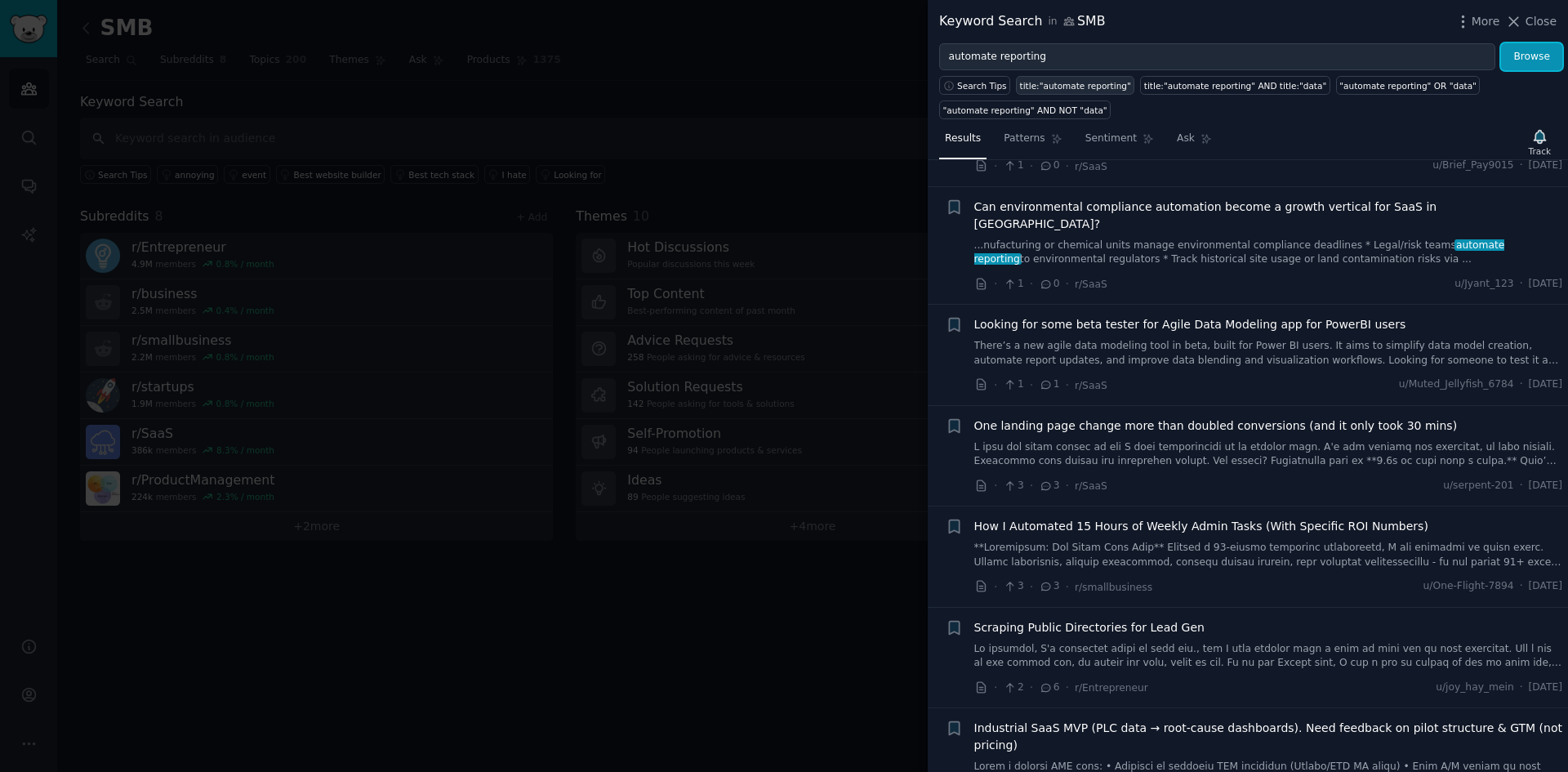
scroll to position [272, 0]
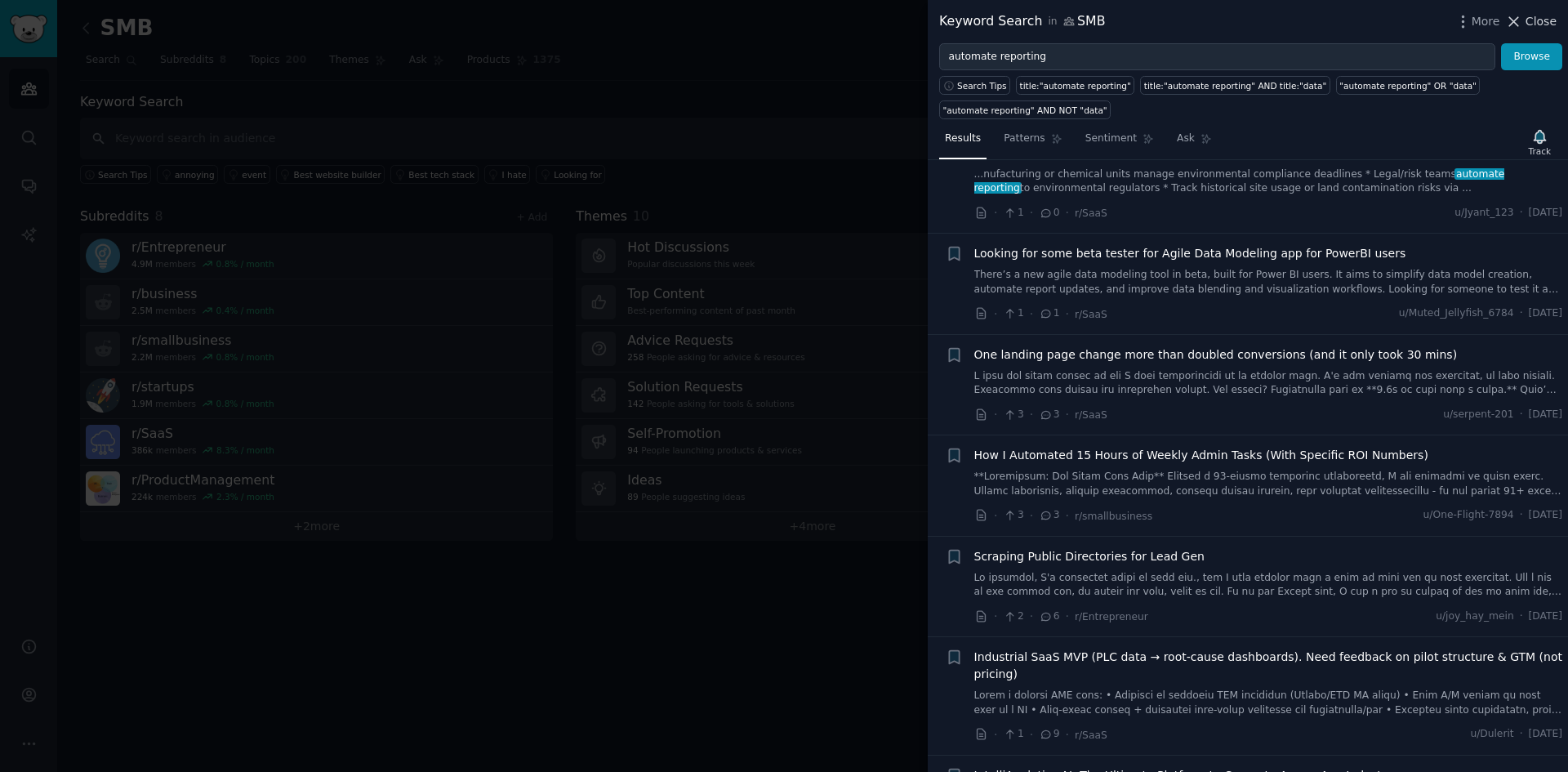
click at [1545, 21] on span "Close" at bounding box center [1540, 21] width 31 height 17
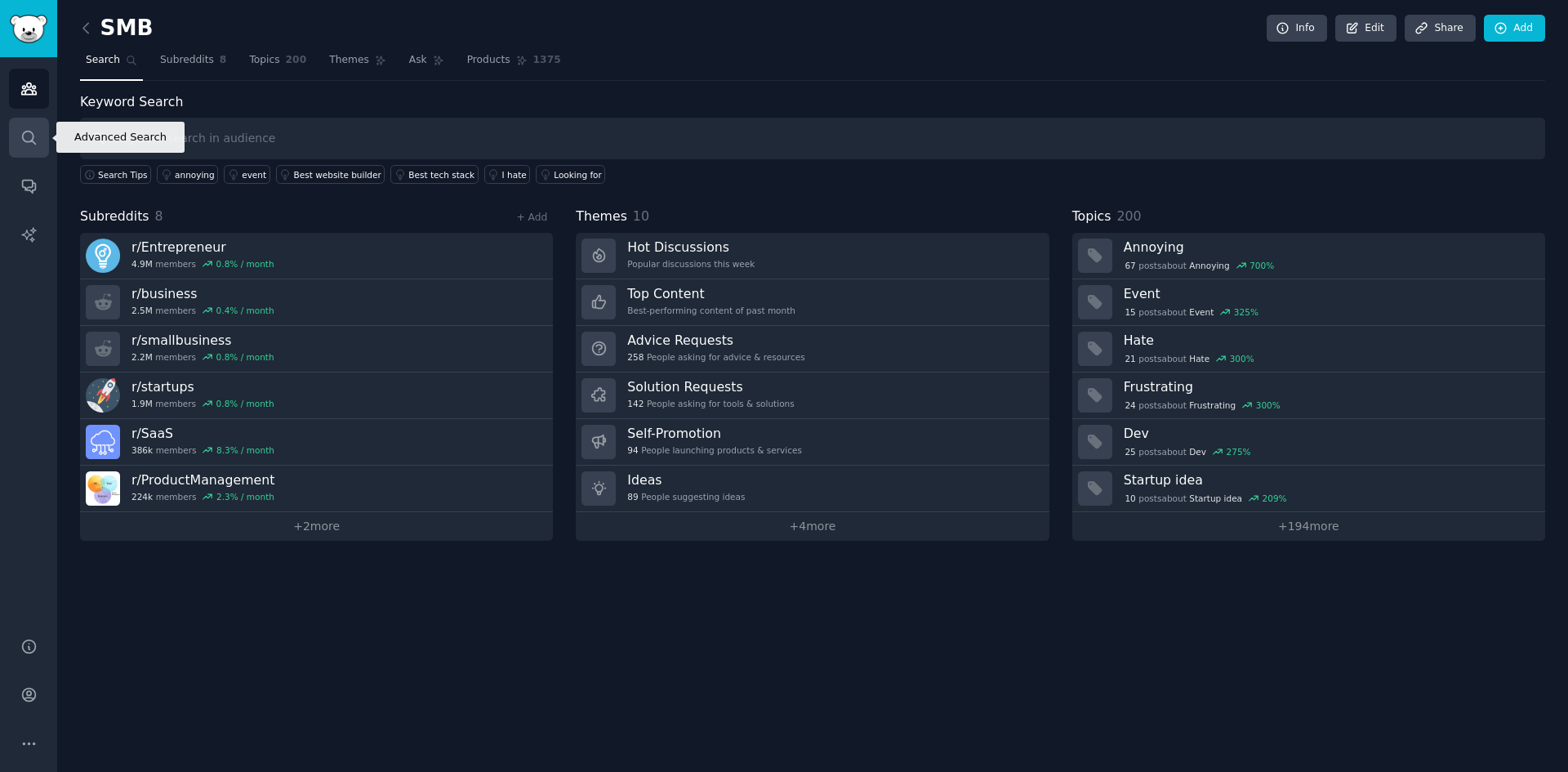
click at [37, 140] on link "Search" at bounding box center [29, 137] width 40 height 40
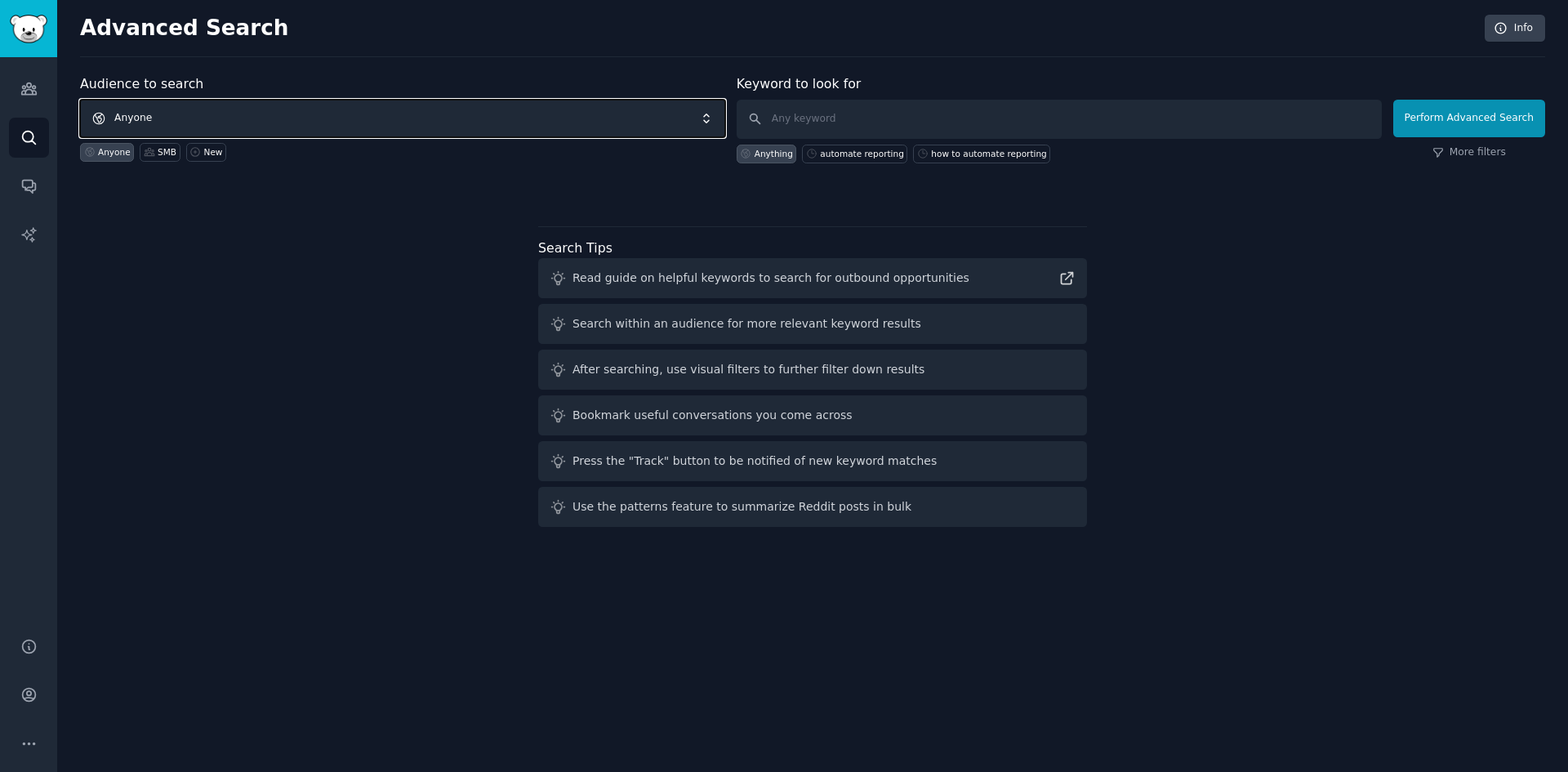
click at [280, 119] on span "Anyone" at bounding box center [403, 119] width 645 height 37
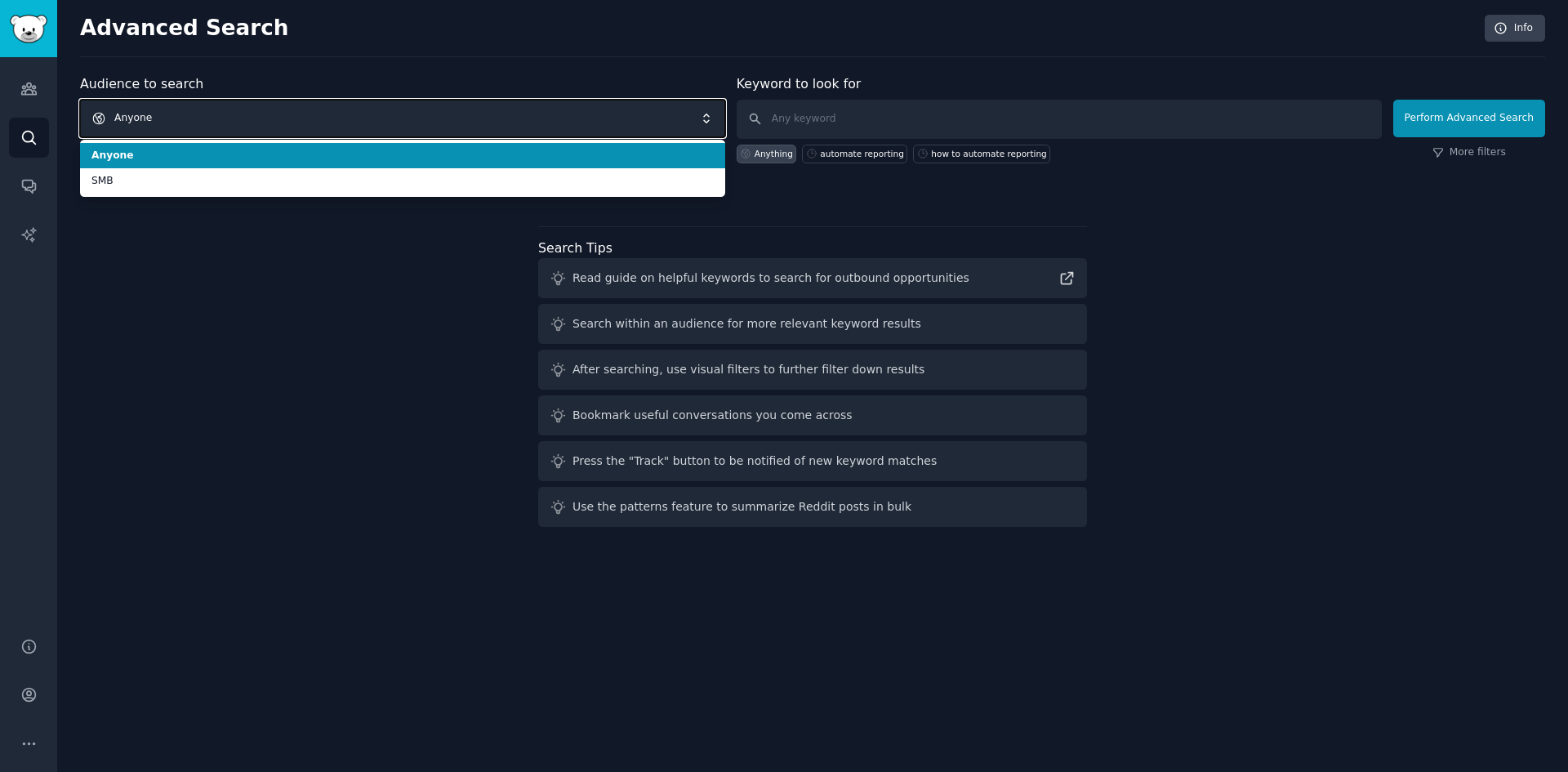
click at [280, 116] on span "Anyone" at bounding box center [403, 119] width 645 height 37
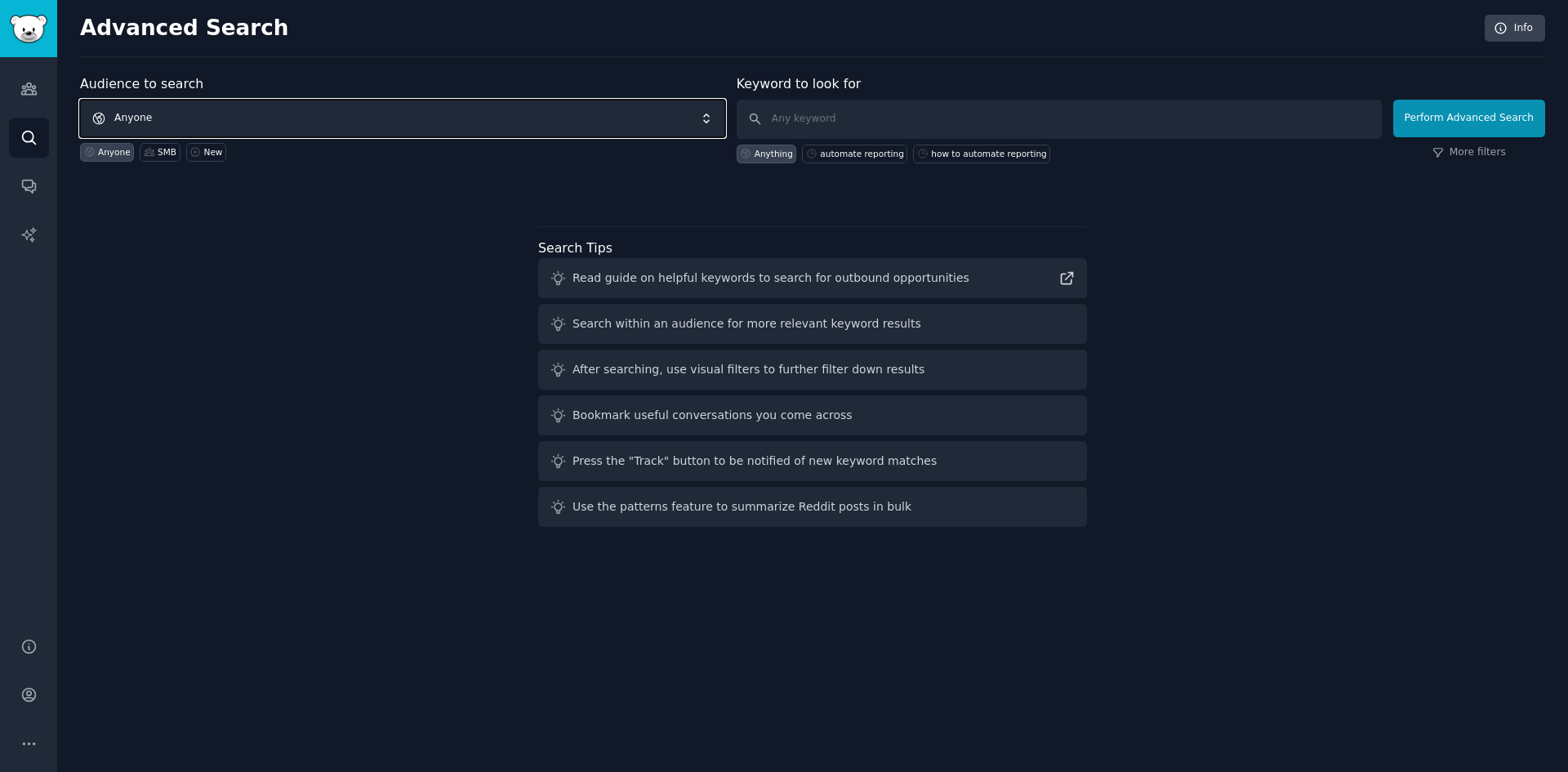
click at [241, 126] on span "Anyone" at bounding box center [403, 119] width 645 height 37
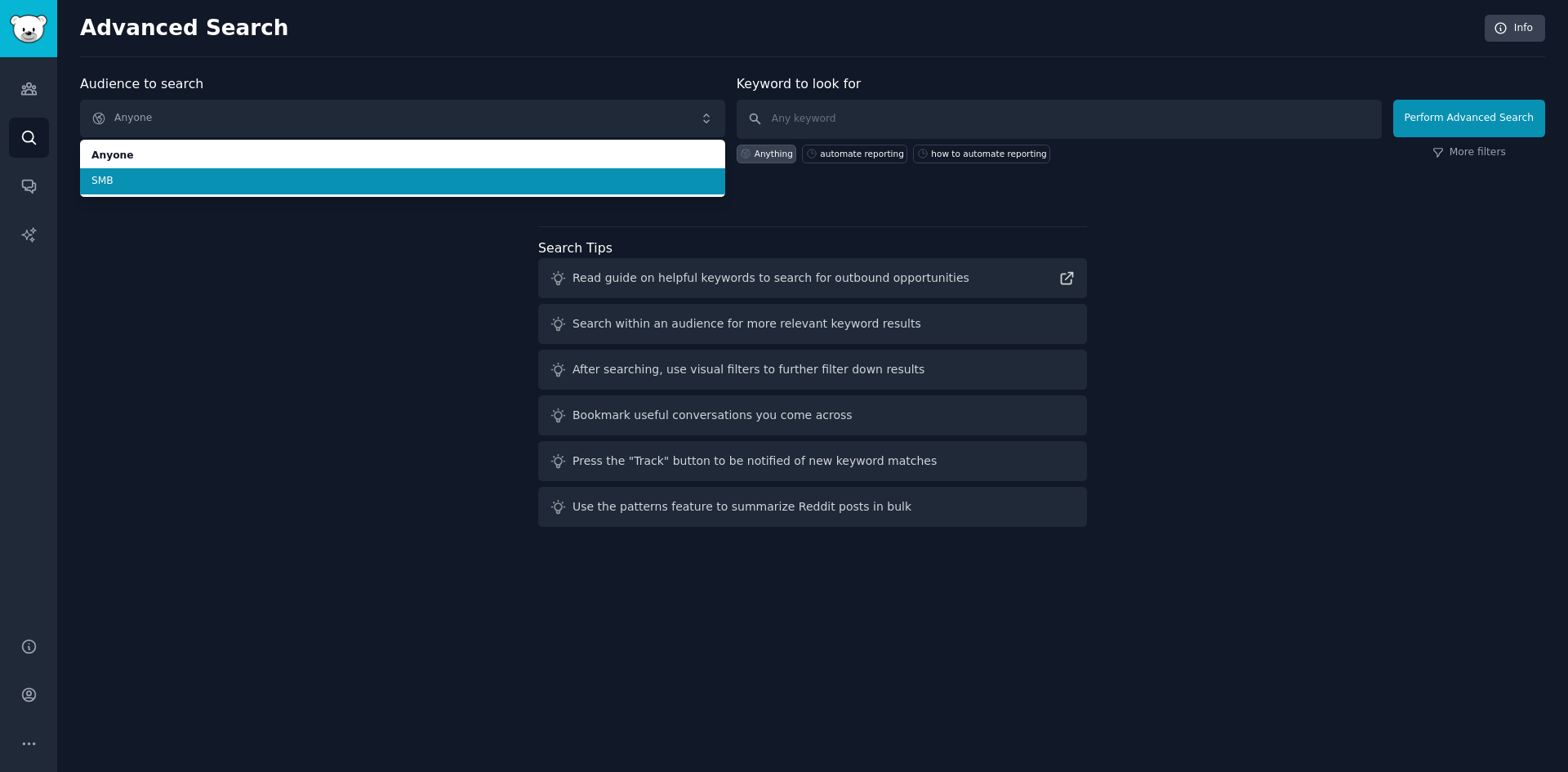
click at [200, 184] on span "SMB" at bounding box center [403, 181] width 623 height 15
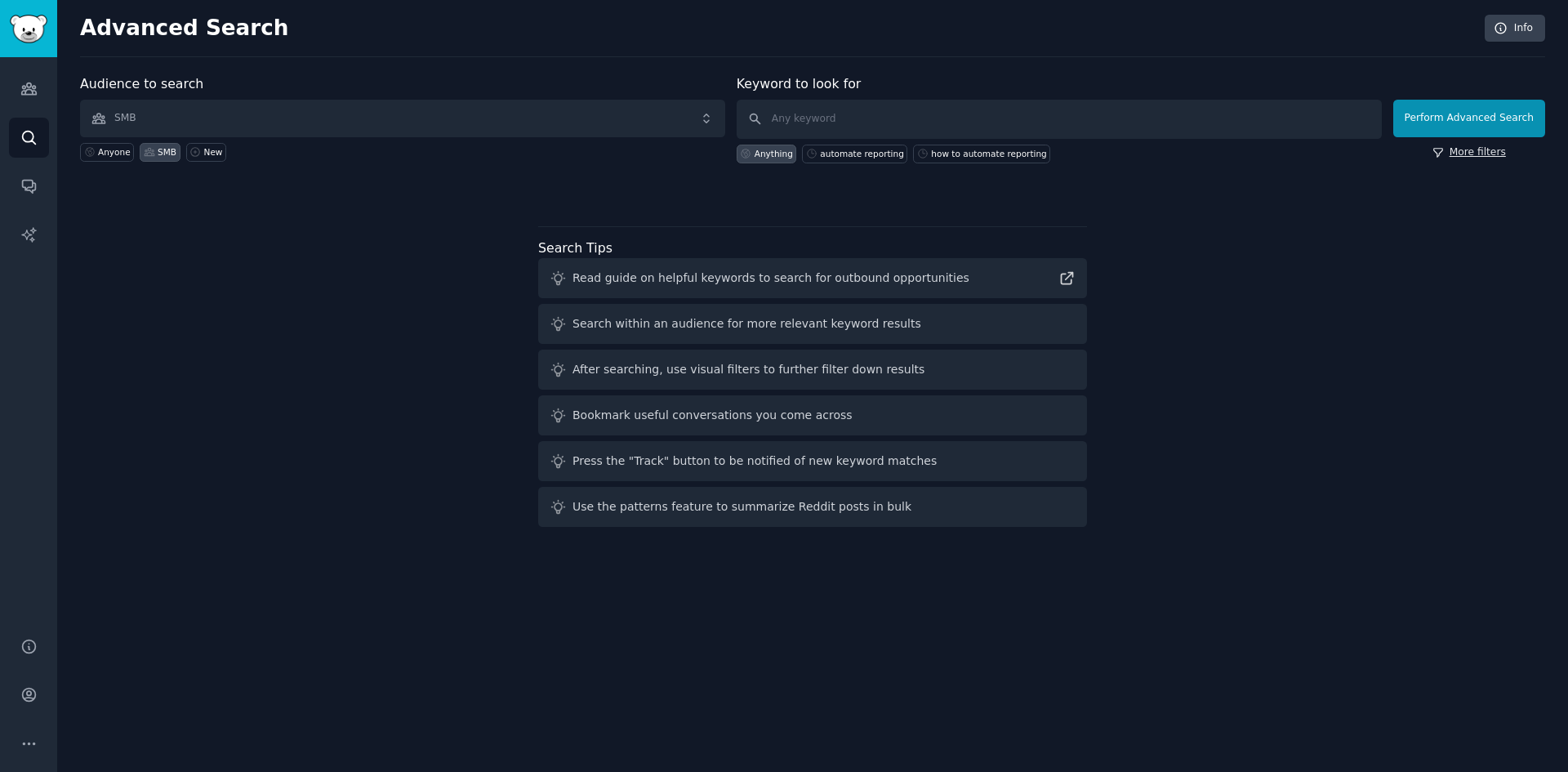
click at [1458, 152] on link "More filters" at bounding box center [1469, 152] width 74 height 15
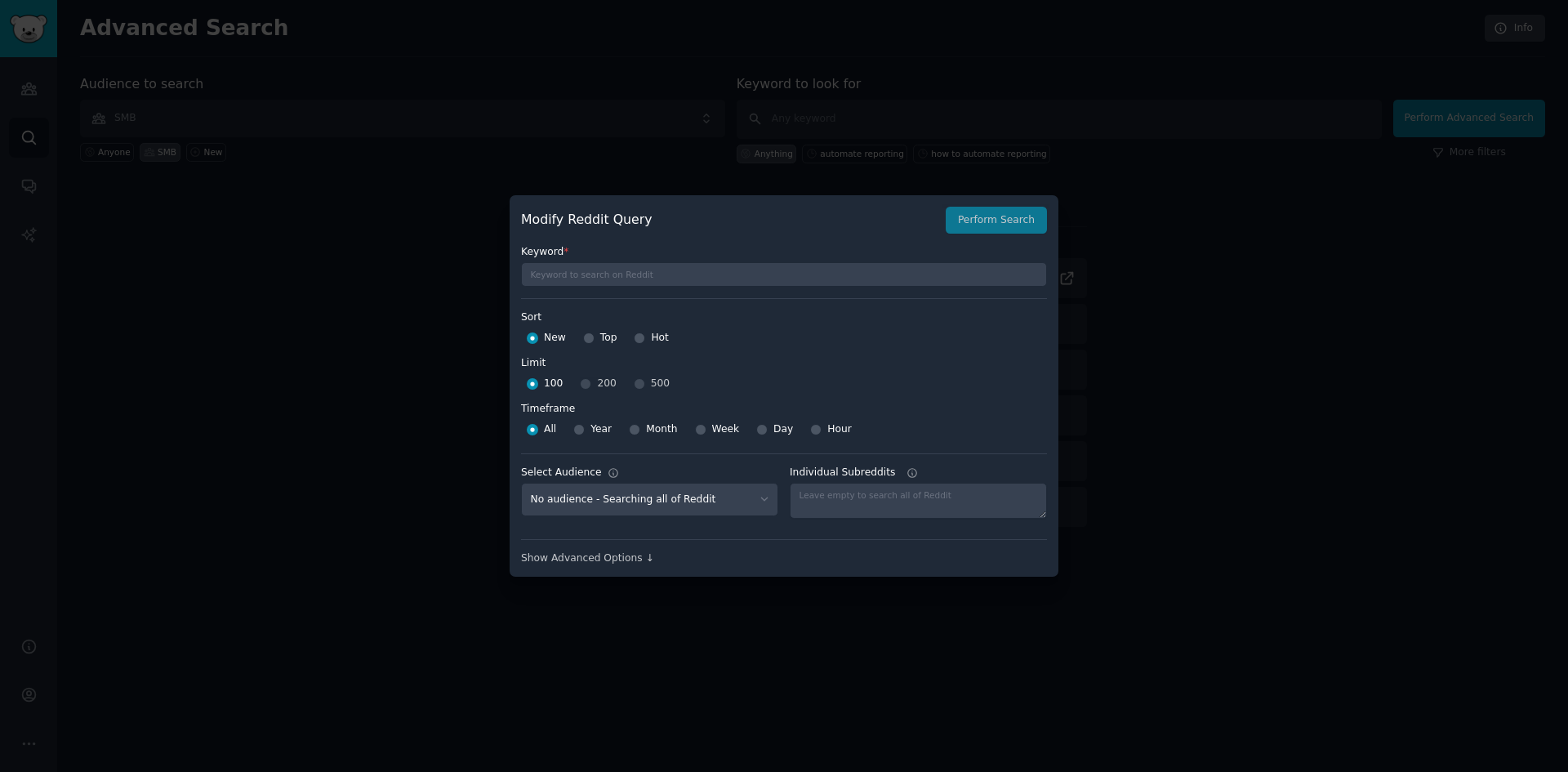
click at [592, 388] on div "100 200 500" at bounding box center [784, 383] width 526 height 26
click at [585, 382] on div "100 200 500" at bounding box center [784, 383] width 526 height 26
click at [531, 378] on input "100" at bounding box center [532, 383] width 12 height 12
click at [672, 504] on select "No audience - Searching all of Reddit SMB - 8 Subreddits" at bounding box center [649, 500] width 257 height 34
select select "5054847140"
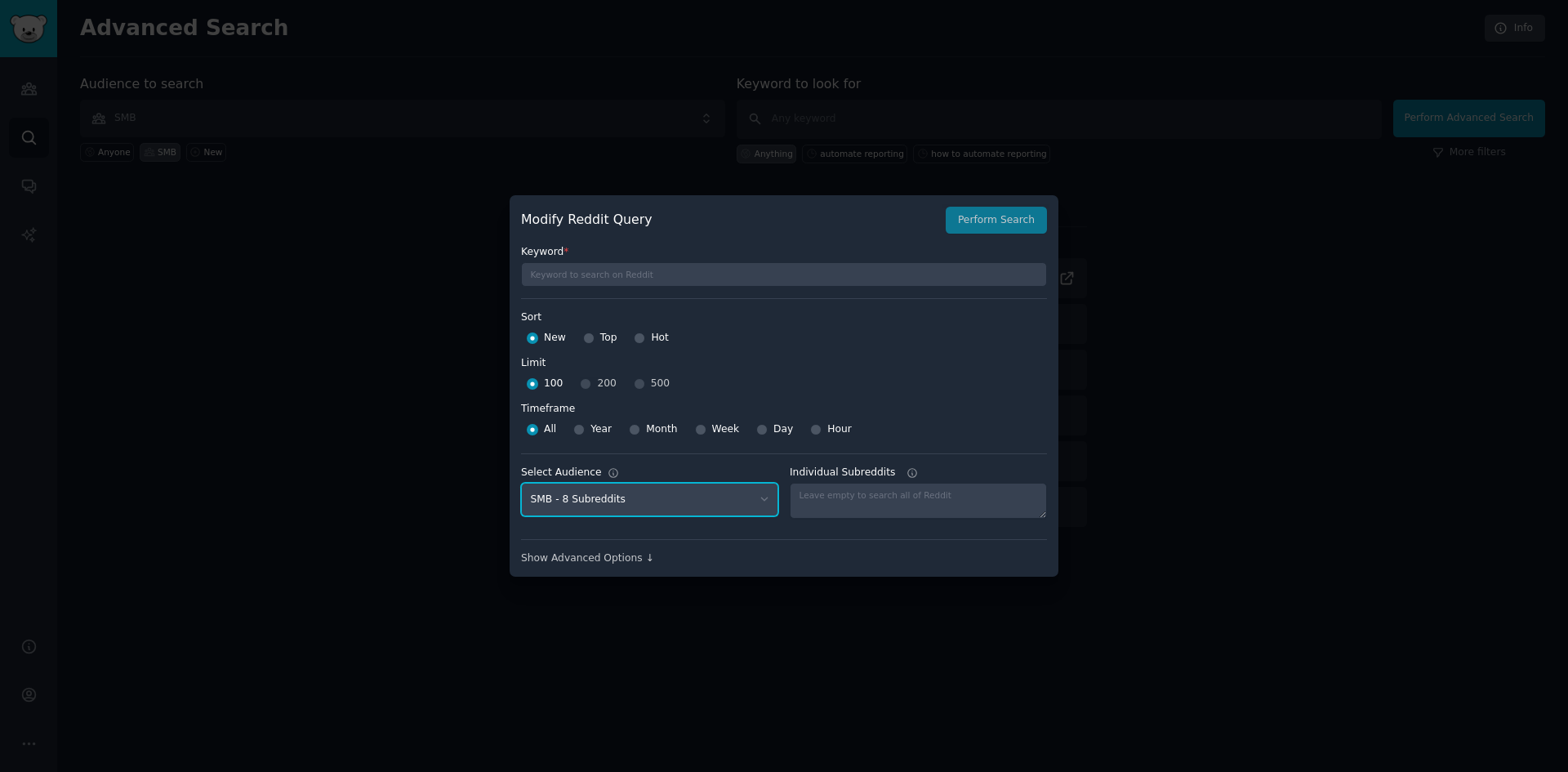
click at [521, 483] on select "No audience - Searching all of Reddit SMB - 8 Subreddits" at bounding box center [649, 500] width 257 height 34
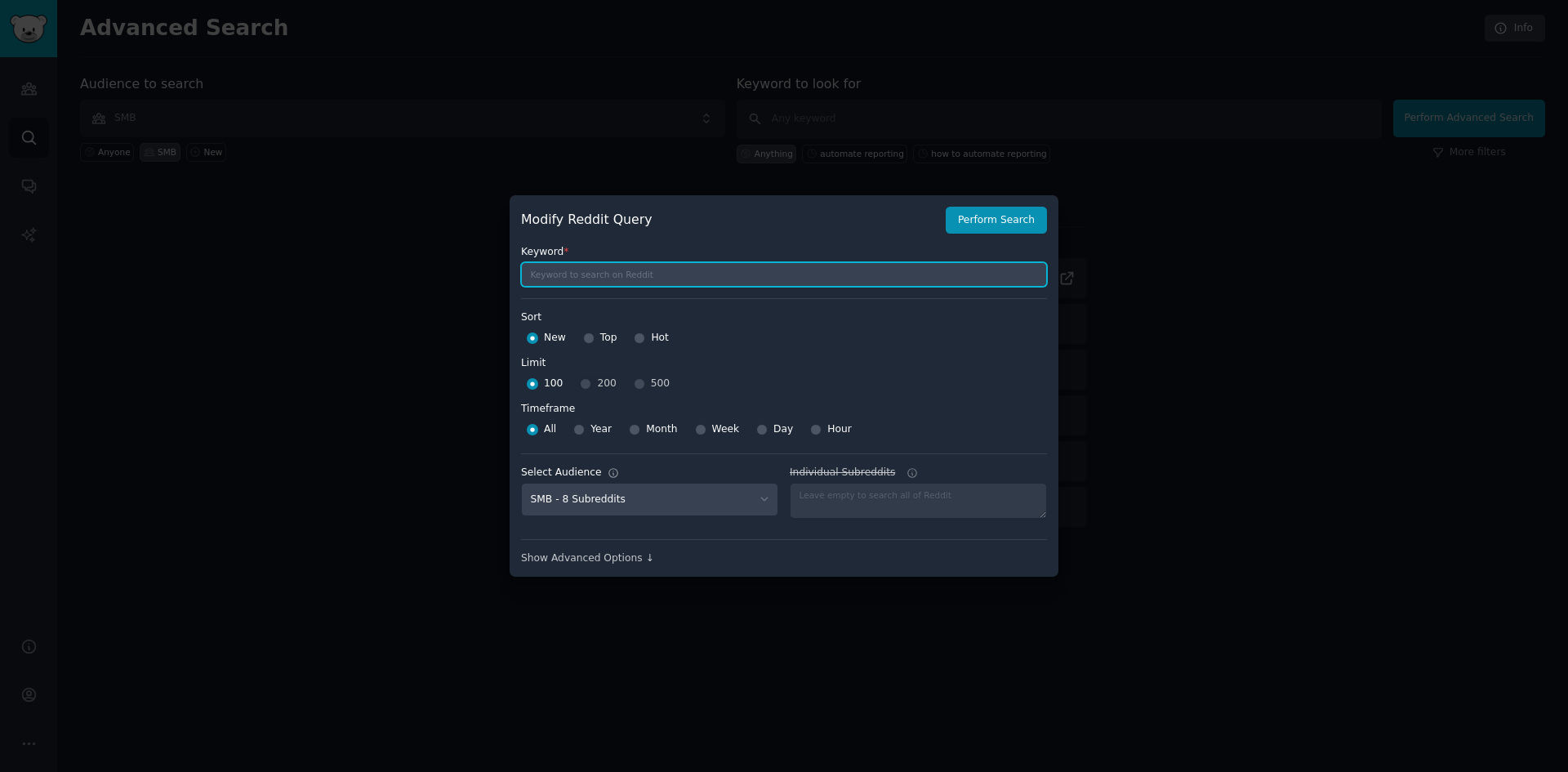
click at [660, 282] on input "text" at bounding box center [784, 275] width 526 height 25
type input "how to"
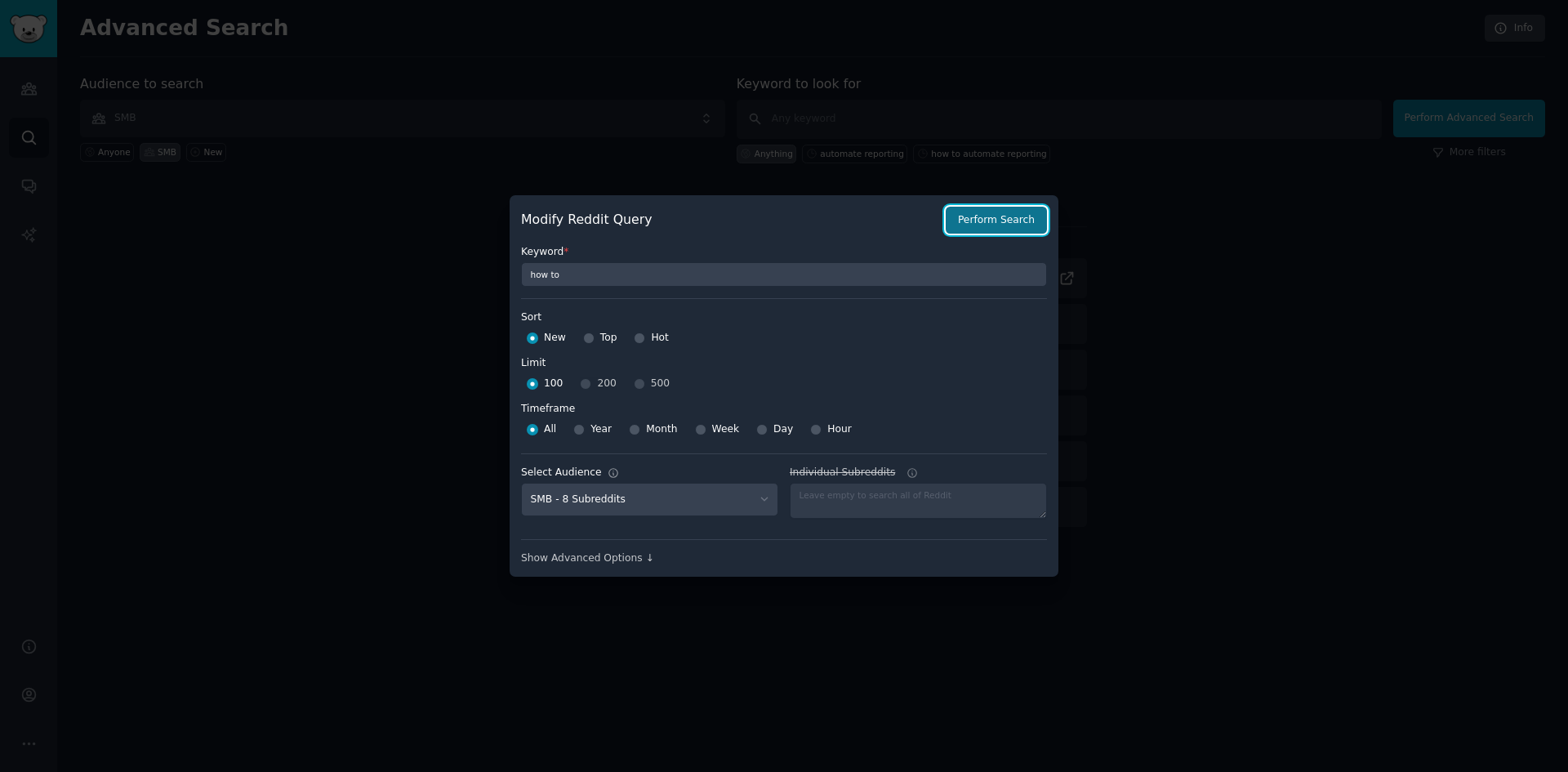
click at [1024, 231] on button "Perform Search" at bounding box center [997, 220] width 102 height 28
